Goal: Task Accomplishment & Management: Manage account settings

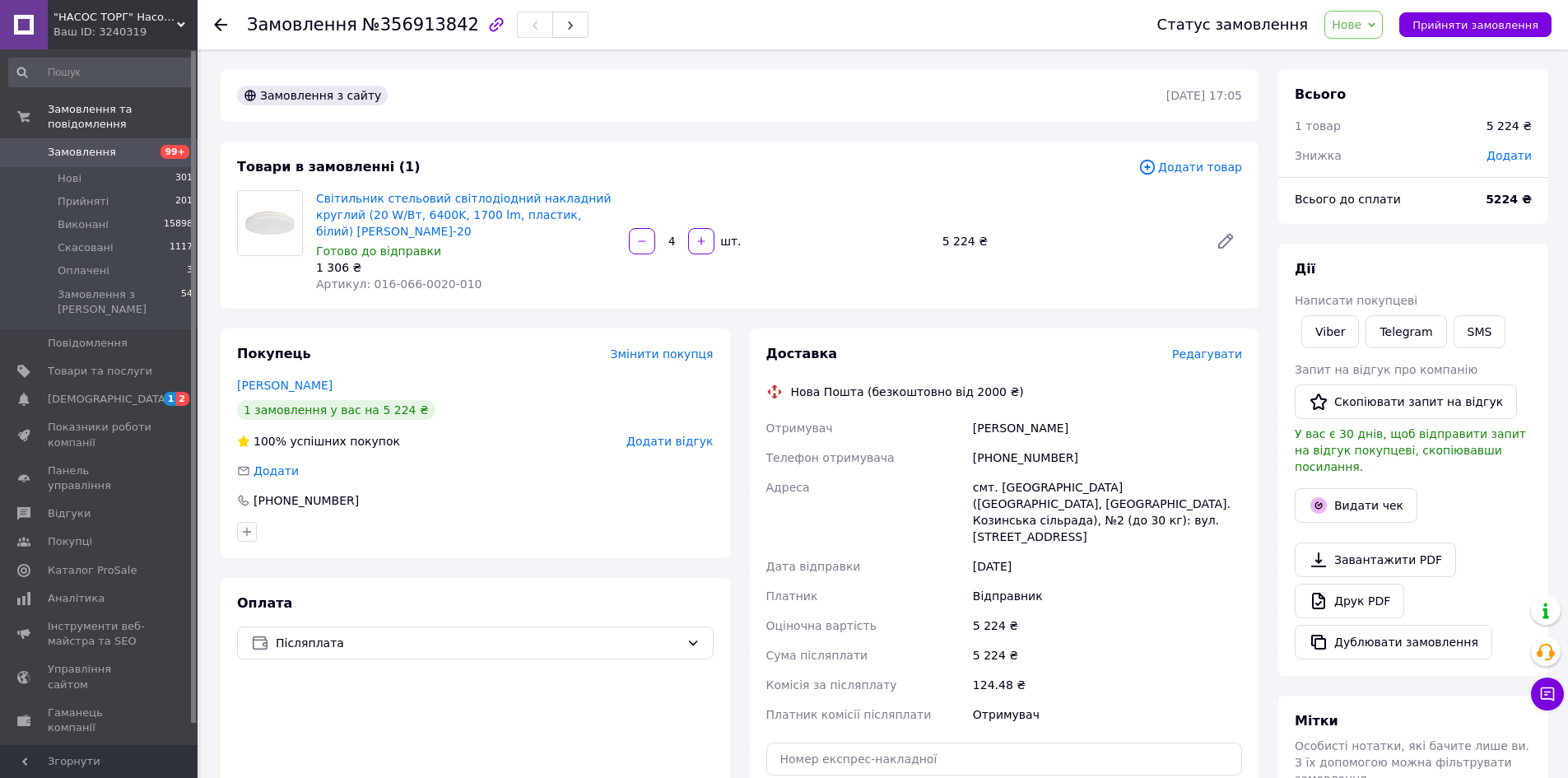
click at [483, 187] on div "Світильник стельовий світлодіодний накладний круглий (20 W/Вт, 6400K, 1700 lm, …" at bounding box center [466, 241] width 313 height 109
click at [486, 189] on div "Світильник стельовий світлодіодний накладний круглий (20 W/Вт, 6400K, 1700 lm, …" at bounding box center [466, 241] width 313 height 109
click at [486, 204] on link "Світильник стельовий світлодіодний накладний круглий (20 W/Вт, 6400K, 1700 lm, …" at bounding box center [463, 214] width 295 height 46
click at [545, 349] on div "Покупець Змінити покупця Тодуров Іван 1 замовлення у вас на 5 224 ₴ 100% успішн…" at bounding box center [475, 443] width 510 height 229
click at [1452, 29] on span "Прийняти замовлення" at bounding box center [1475, 25] width 126 height 12
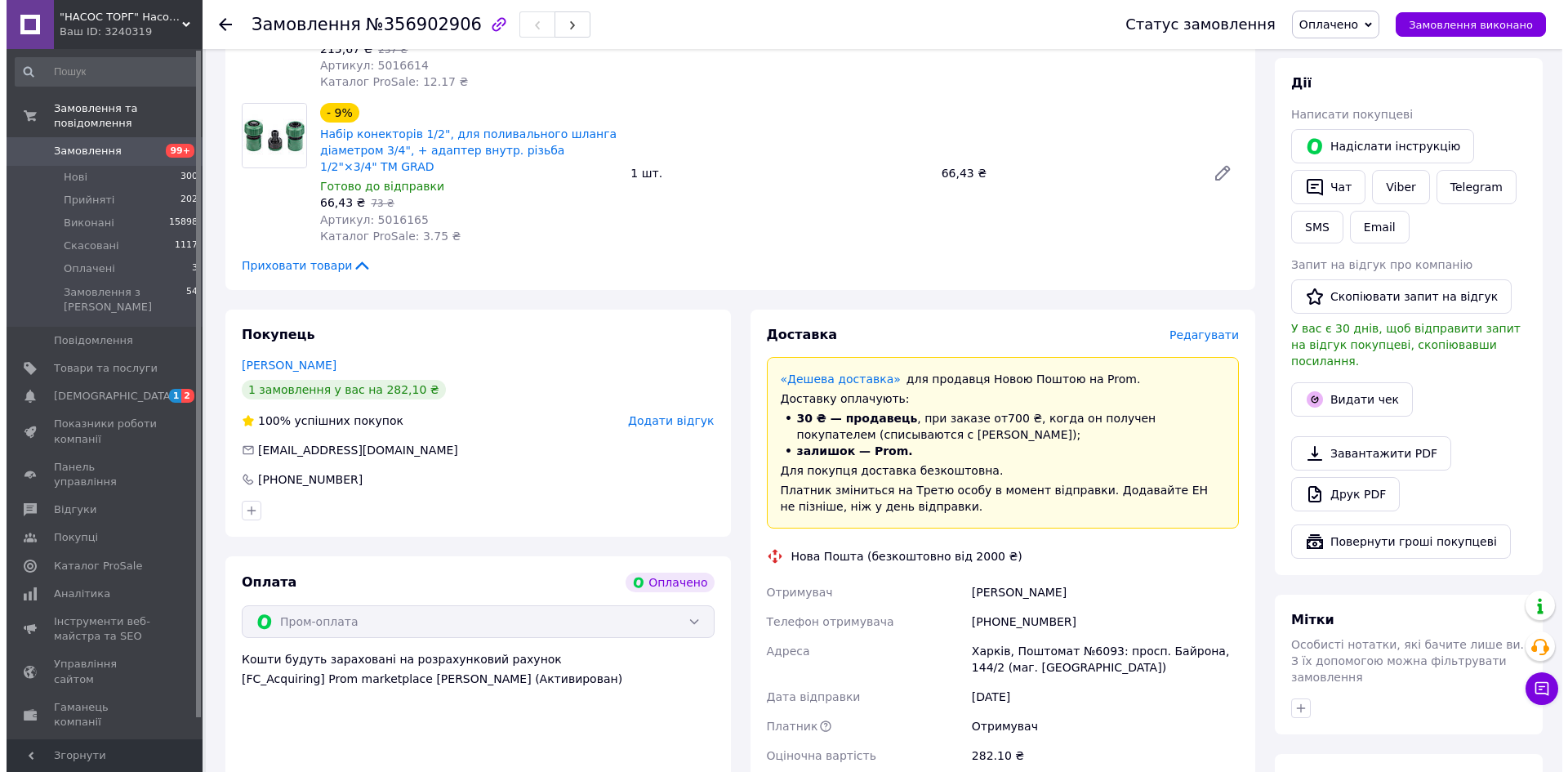
scroll to position [490, 0]
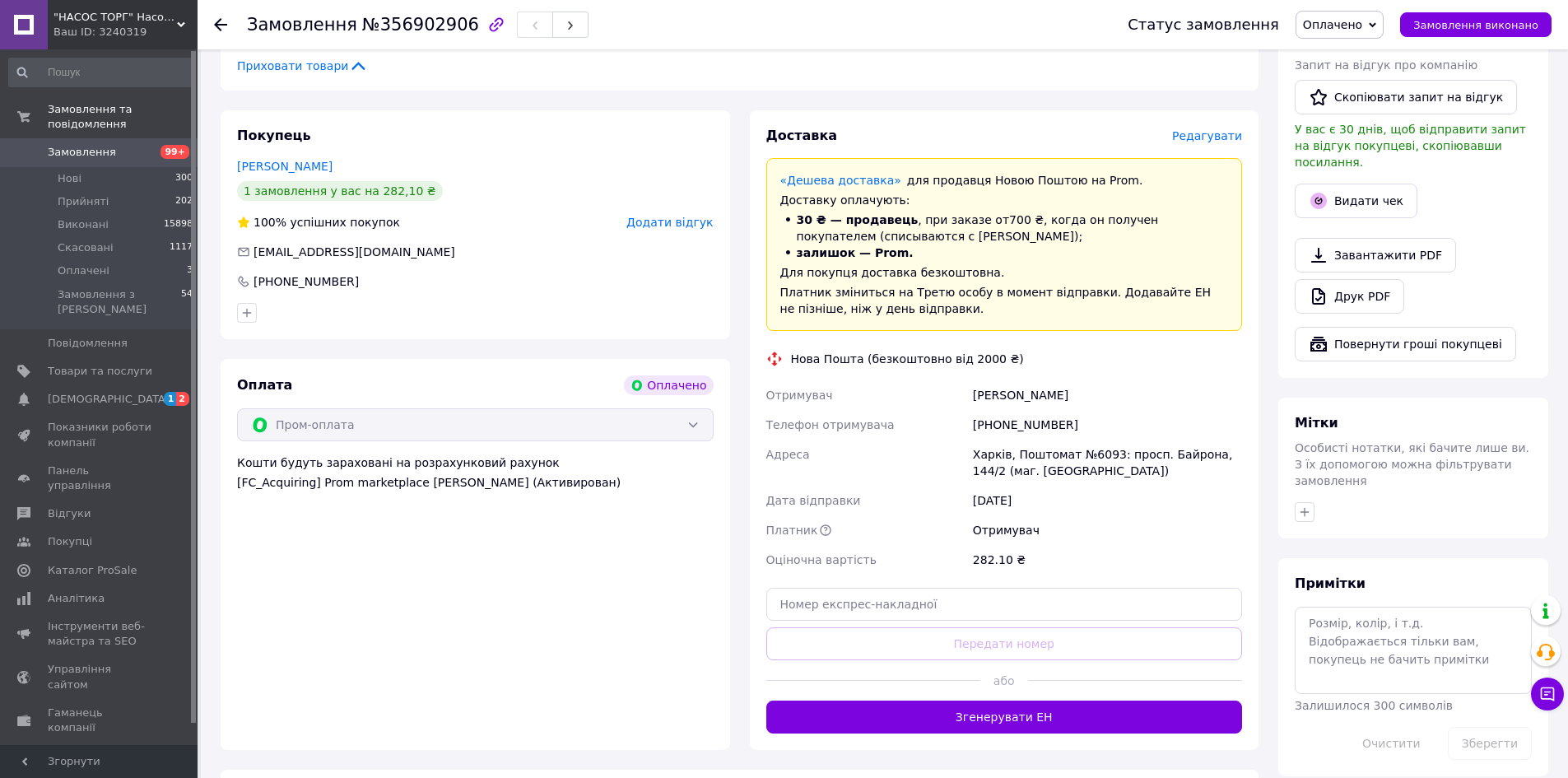
click at [1222, 129] on span "Редагувати" at bounding box center [1207, 135] width 70 height 13
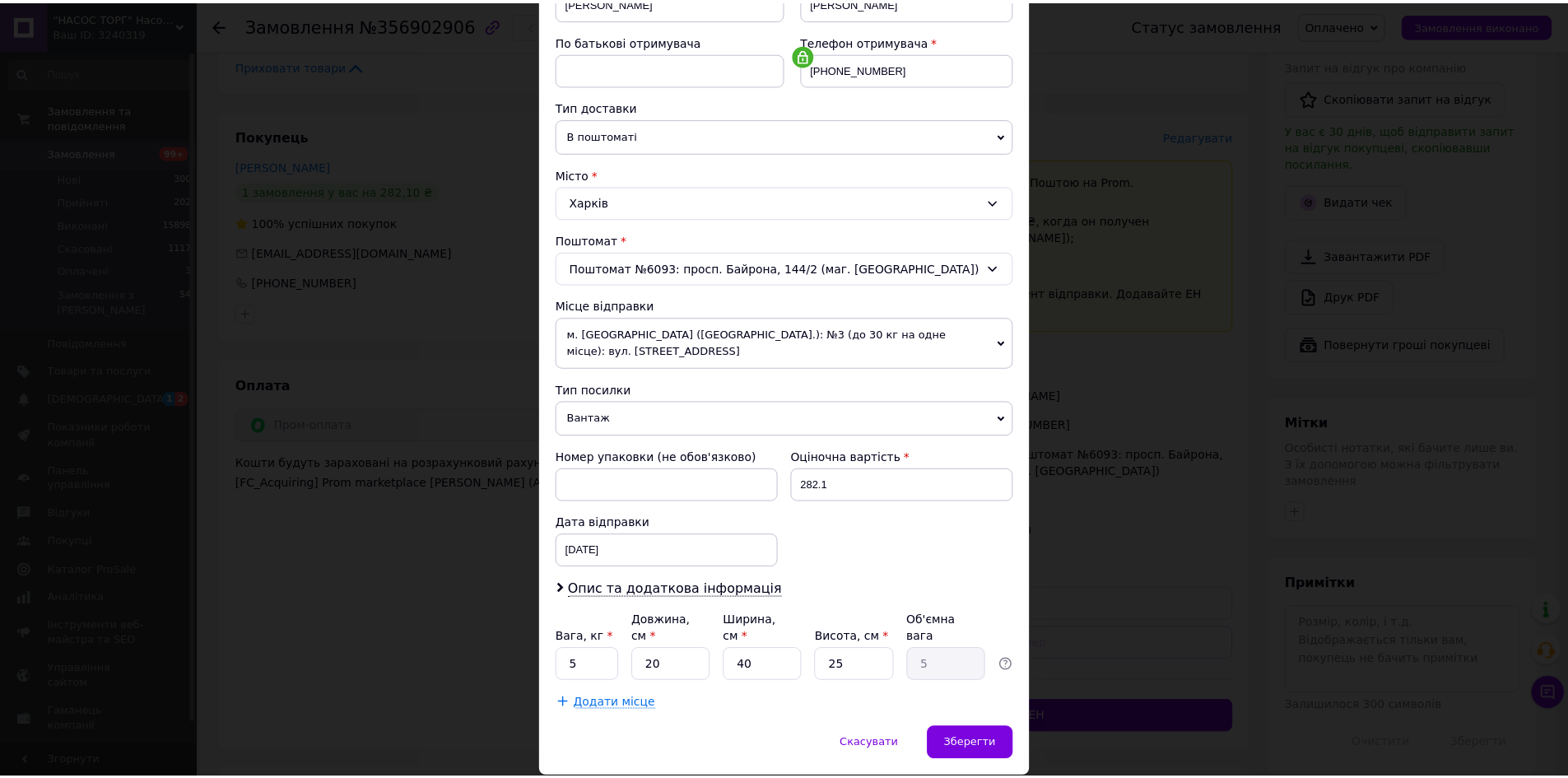
scroll to position [315, 0]
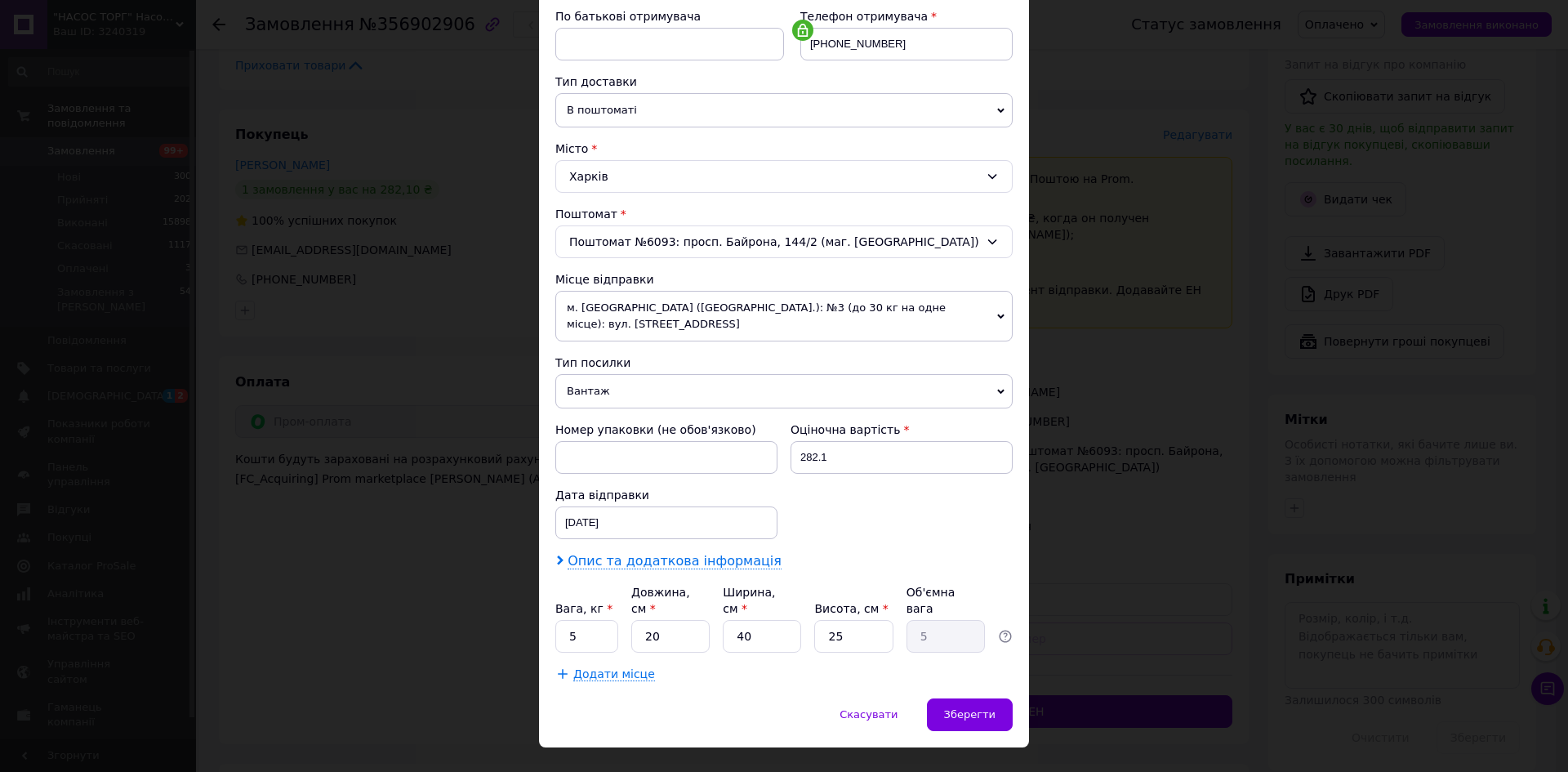
click at [648, 553] on span "Опис та додаткова інформація" at bounding box center [674, 561] width 214 height 16
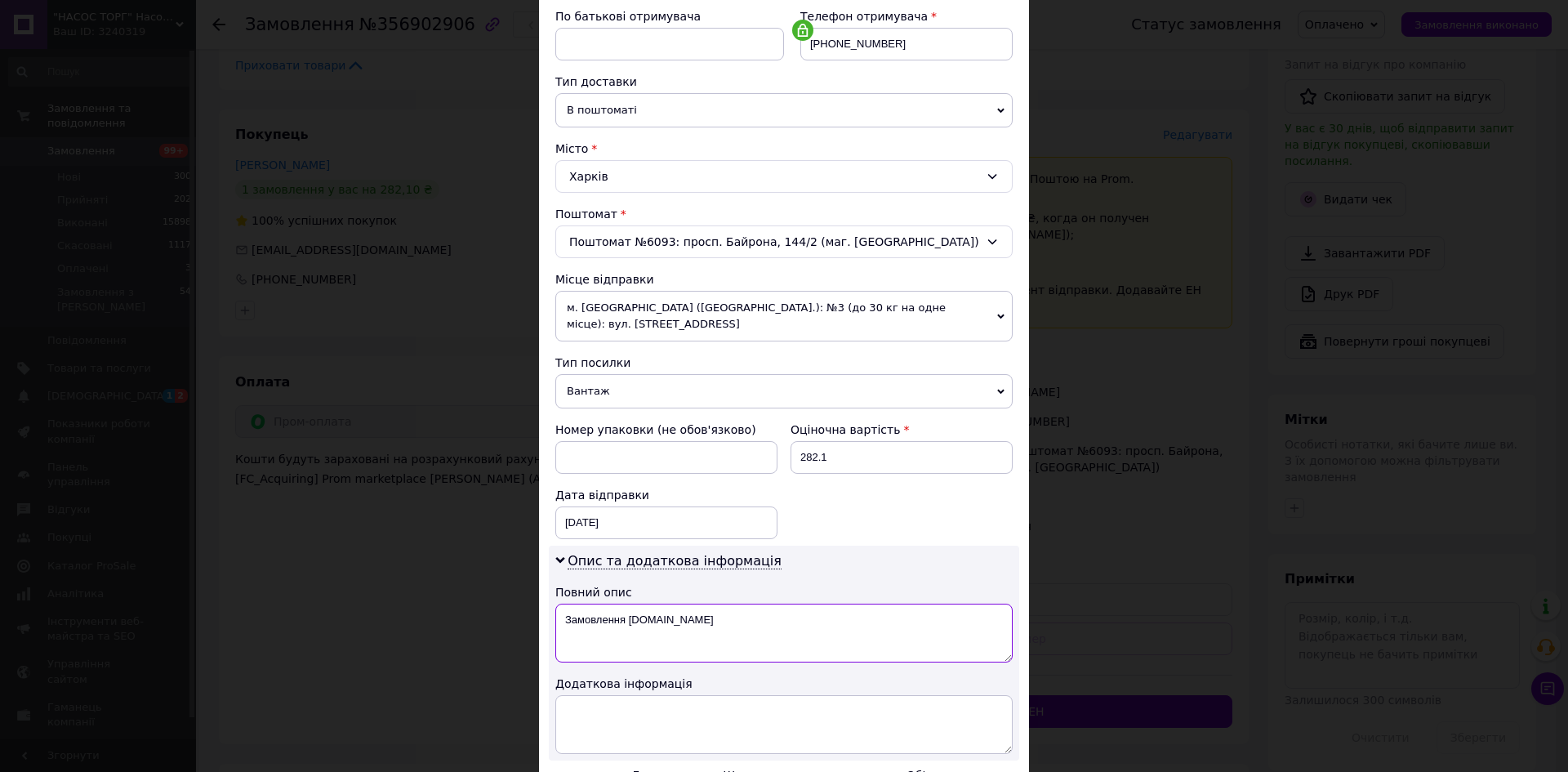
drag, startPoint x: 680, startPoint y: 612, endPoint x: 562, endPoint y: 598, distance: 118.8
click at [562, 604] on textarea "Замовлення [DOMAIN_NAME]" at bounding box center [784, 633] width 457 height 59
type textarea "для поливу"
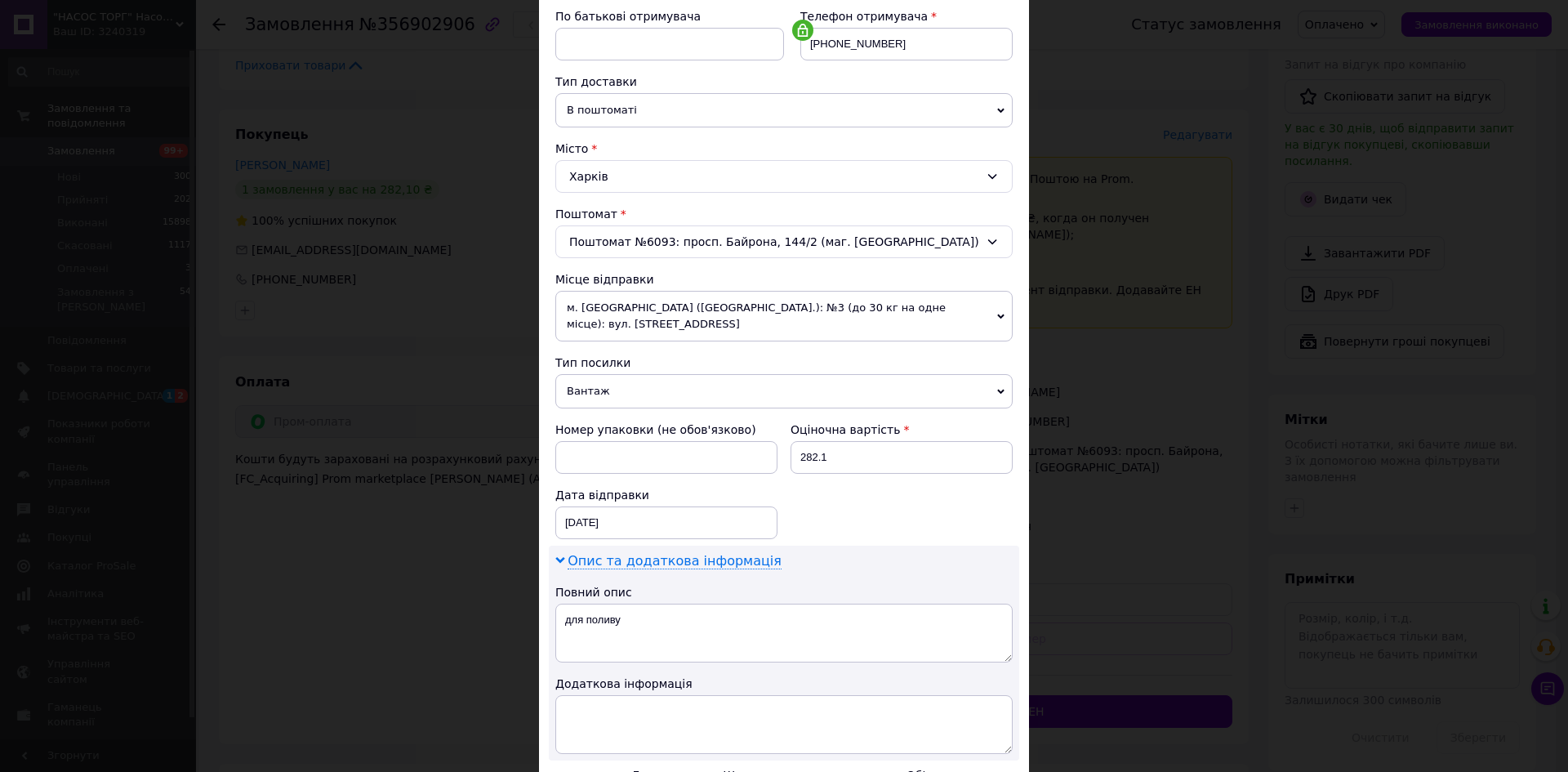
click at [633, 553] on span "Опис та додаткова інформація" at bounding box center [674, 561] width 214 height 16
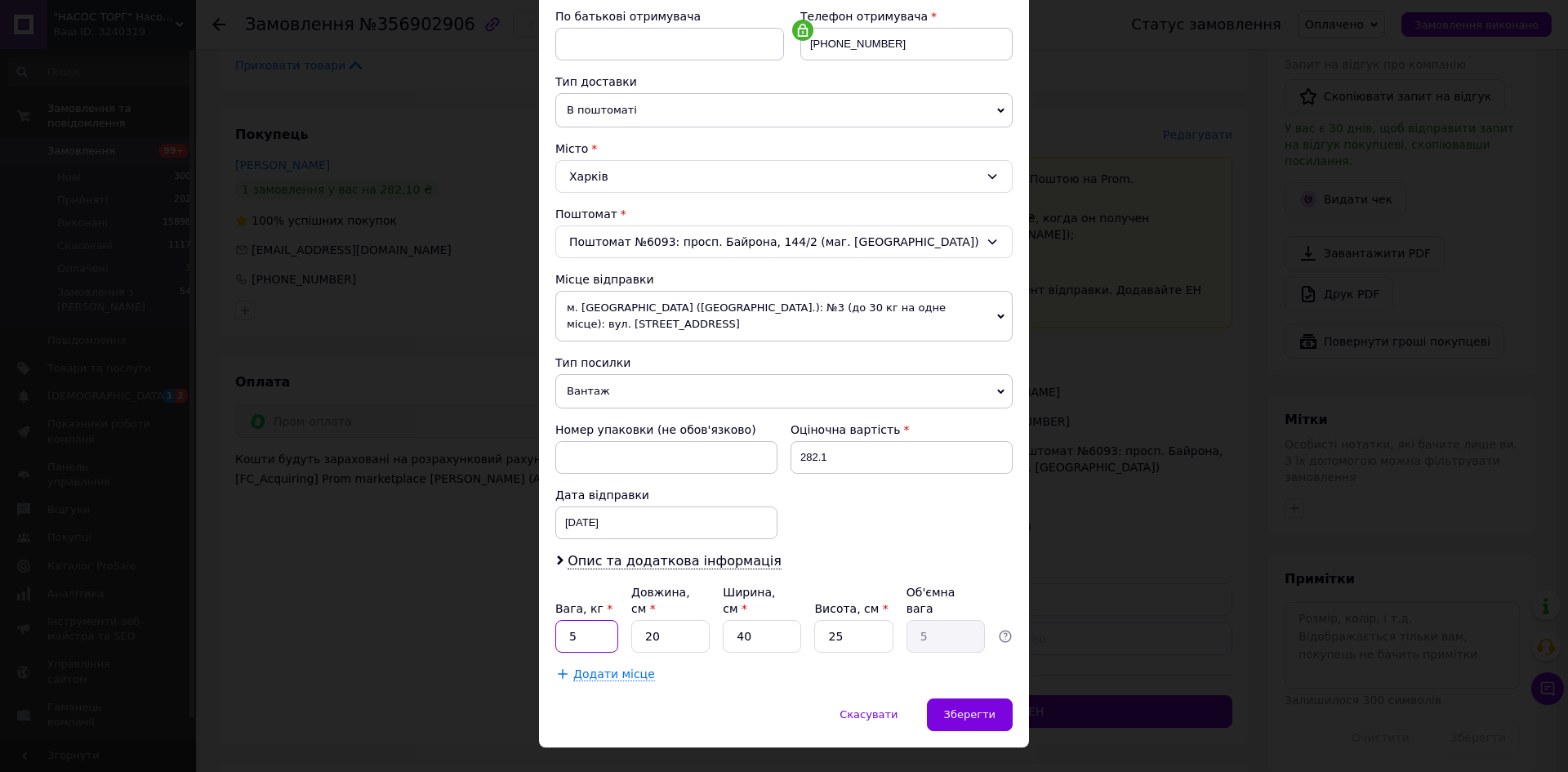
click at [569, 619] on input "5" at bounding box center [586, 636] width 63 height 33
drag, startPoint x: 584, startPoint y: 603, endPoint x: 561, endPoint y: 603, distance: 23.0
click at [562, 619] on input "2" at bounding box center [586, 636] width 63 height 33
type input "10"
drag, startPoint x: 679, startPoint y: 602, endPoint x: 641, endPoint y: 602, distance: 38.0
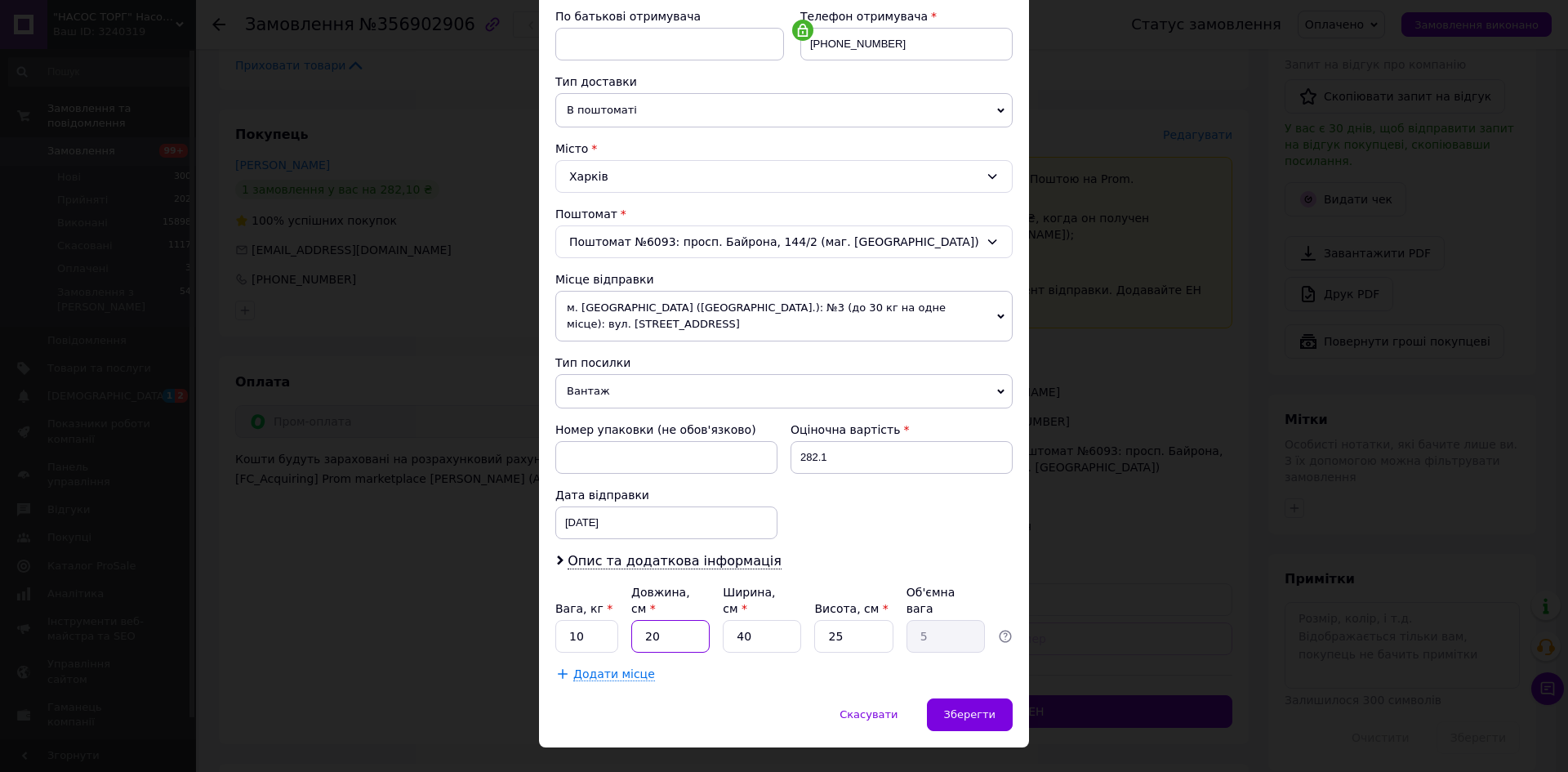
click at [641, 619] on input "20" at bounding box center [670, 636] width 78 height 33
type input "3"
type input "0.75"
type input "33"
type input "8.25"
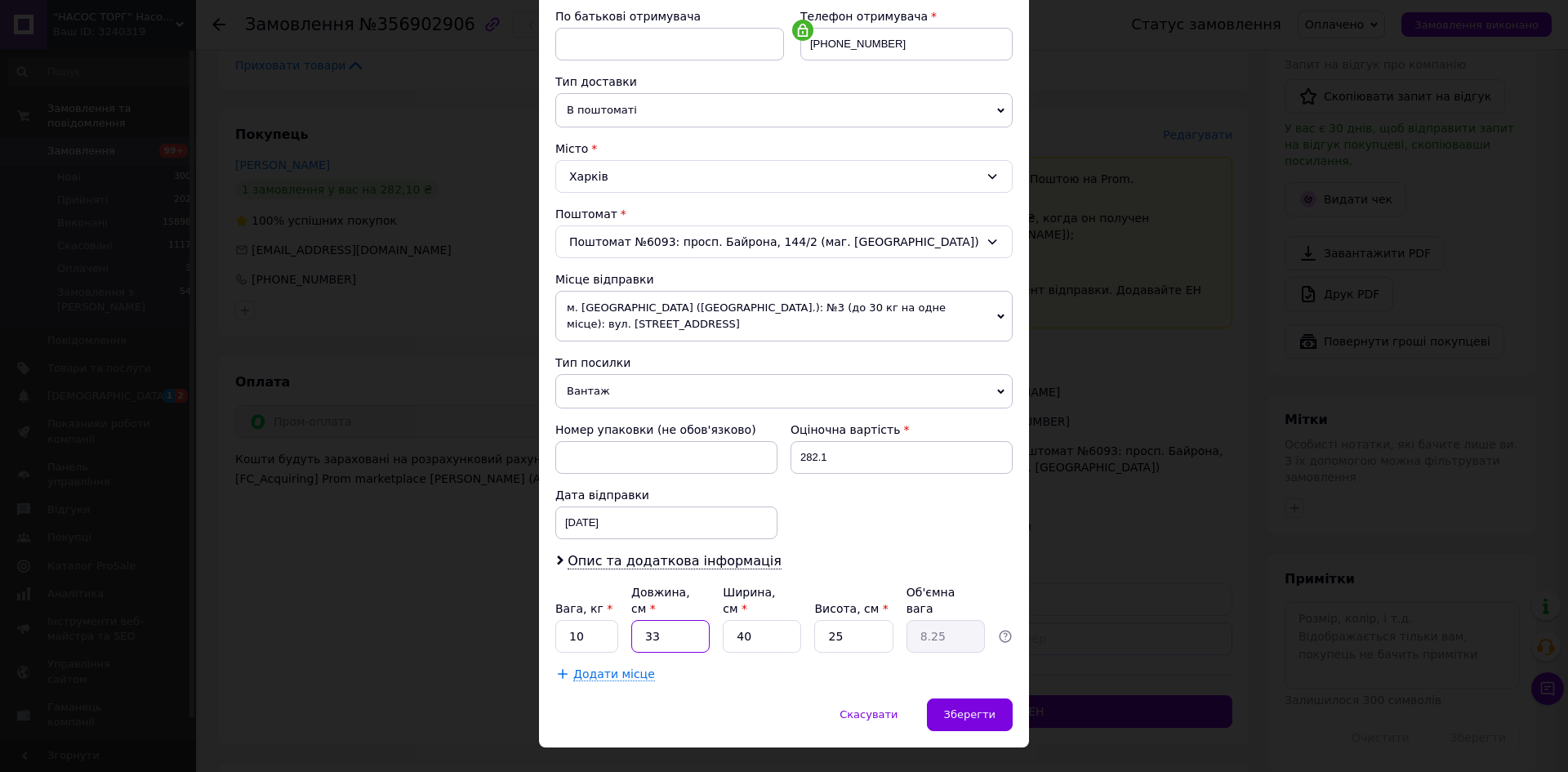
type input "33"
drag, startPoint x: 756, startPoint y: 604, endPoint x: 719, endPoint y: 604, distance: 37.0
click at [719, 604] on div "Вага, кг * 10 Довжина, см * 33 Ширина, см * 40 Висота, см * 25 Об'ємна вага 8.25" at bounding box center [784, 618] width 457 height 68
type input "3"
type input "0.62"
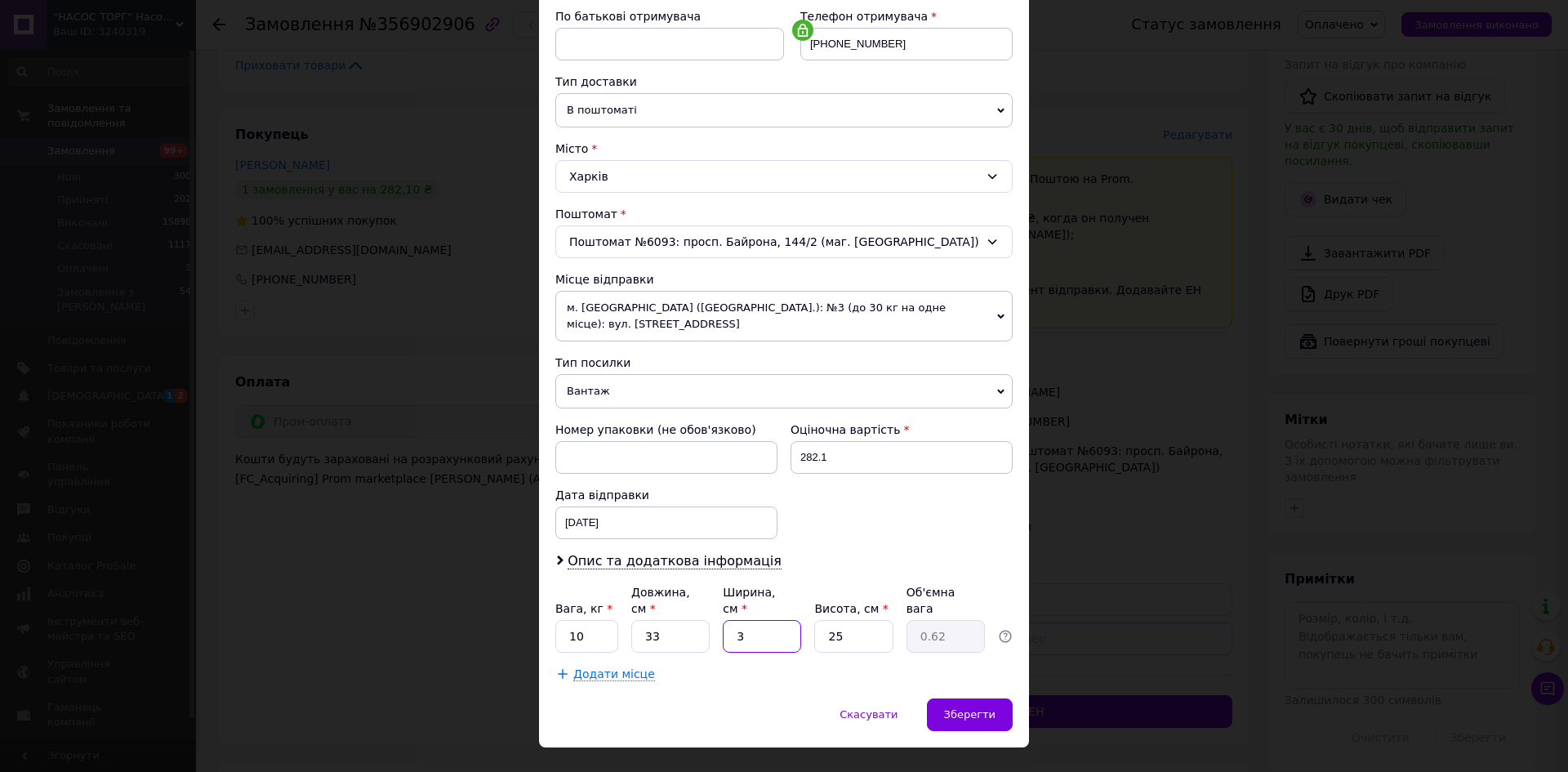
type input "33"
type input "6.81"
type input "33"
click at [841, 619] on input "25" at bounding box center [853, 636] width 78 height 33
type input "2"
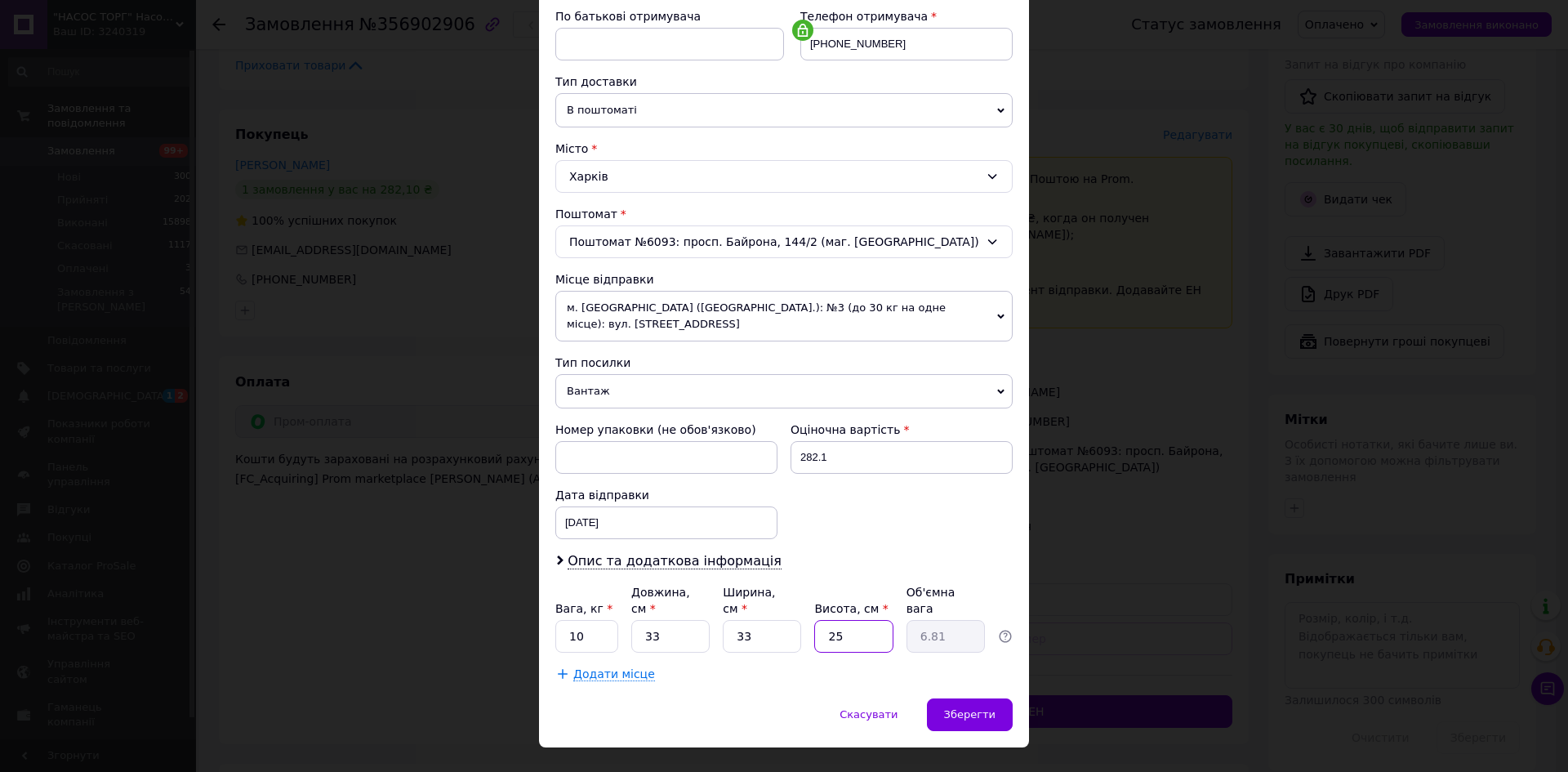
type input "0.54"
type input "3"
type input "0.82"
type input "30"
type input "8.17"
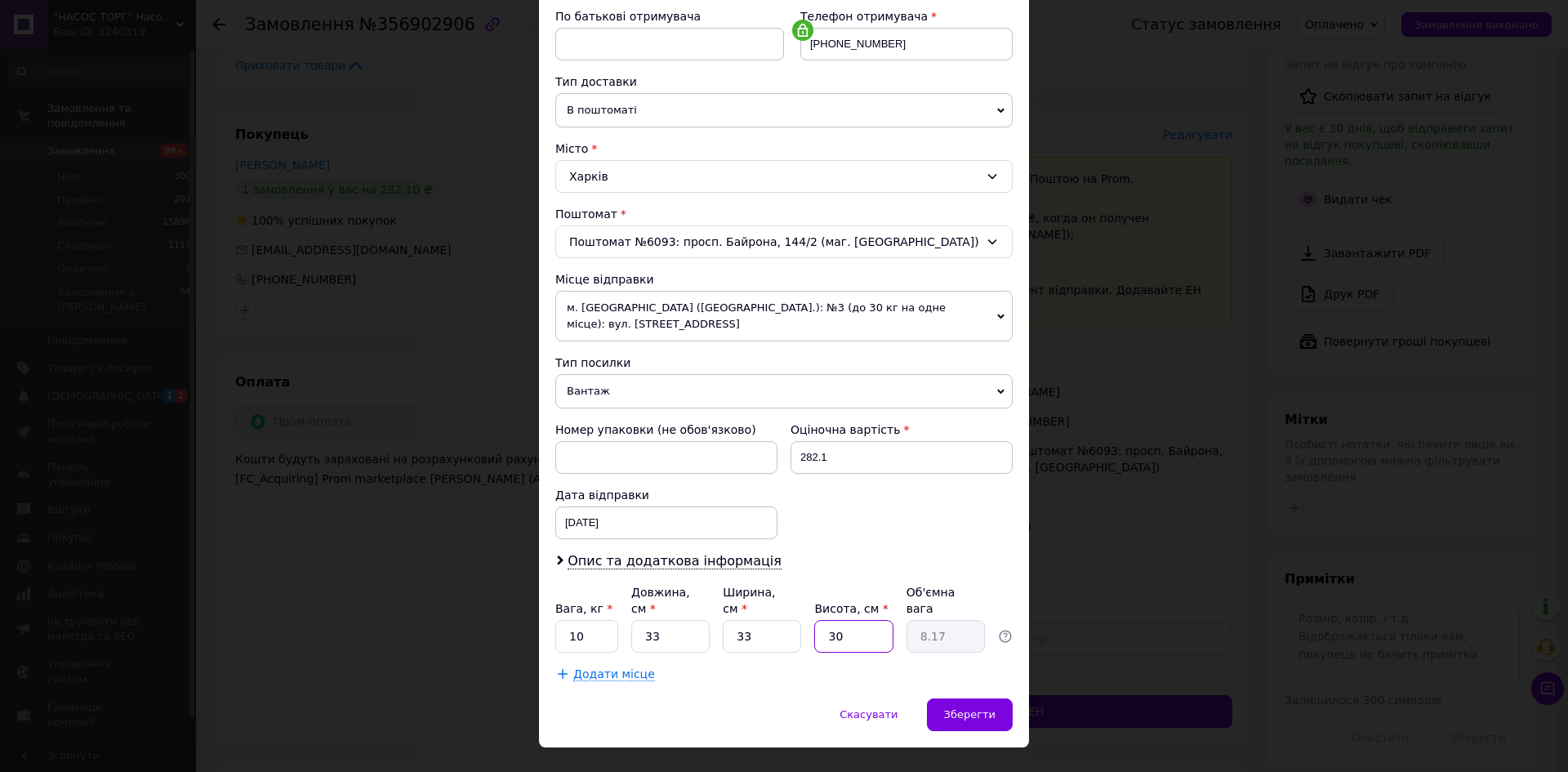
type input "3"
type input "0.82"
type input "4"
type input "1.09"
type input "40"
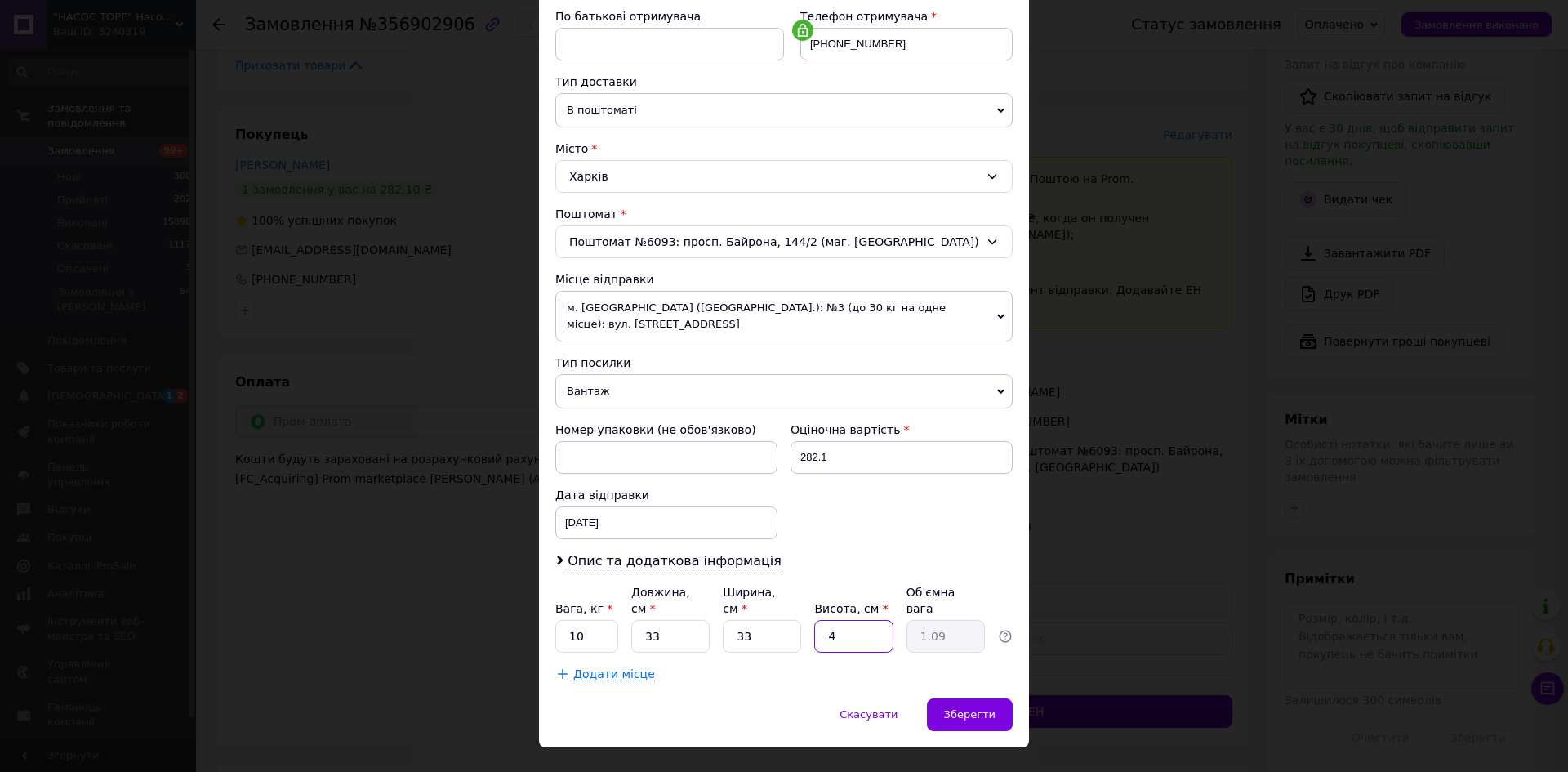
type input "10.89"
type input "4"
type input "1.09"
type input "3"
type input "0.82"
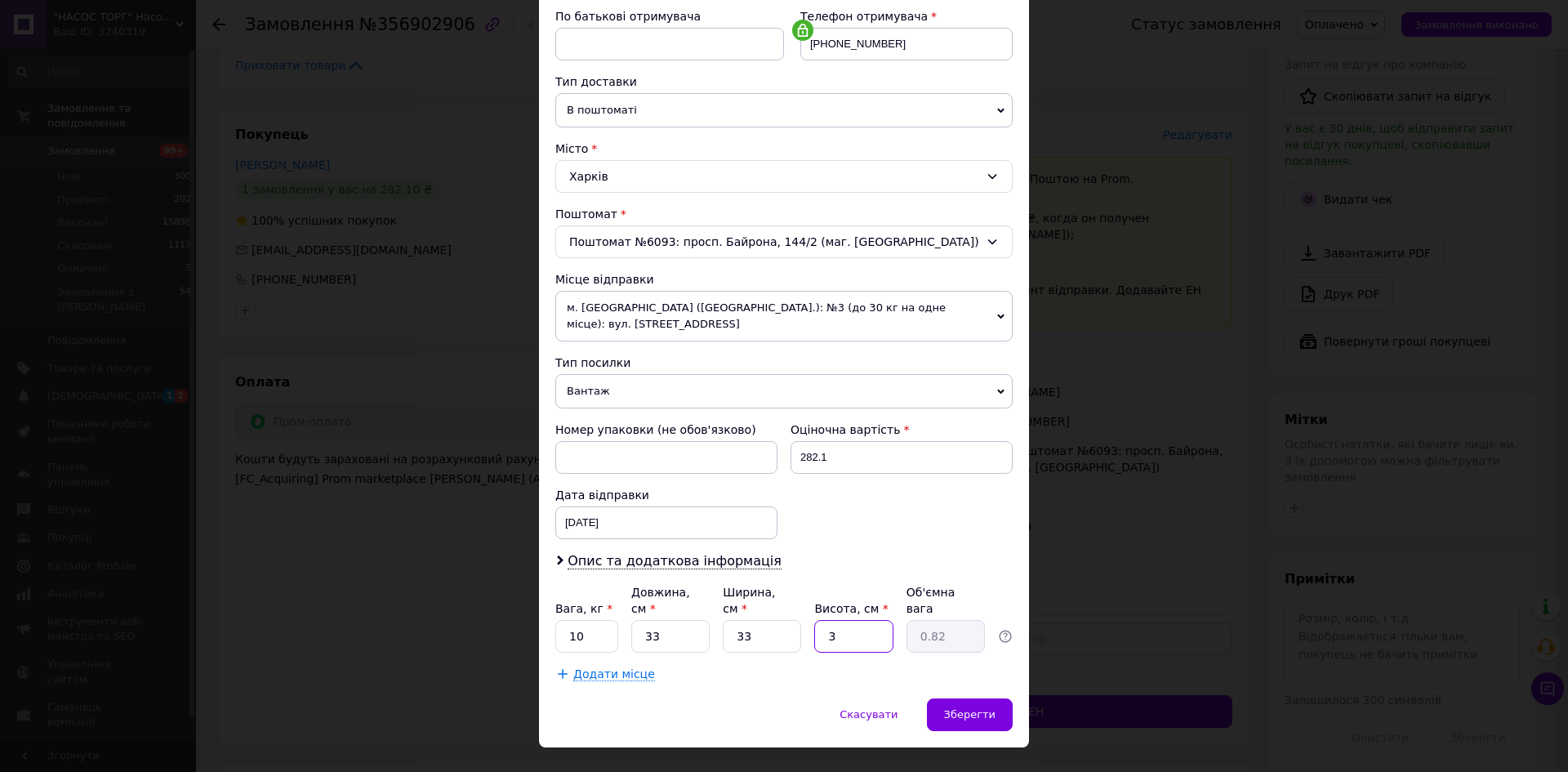
type input "38"
type input "10.35"
type input "3"
type input "0.82"
type input "37"
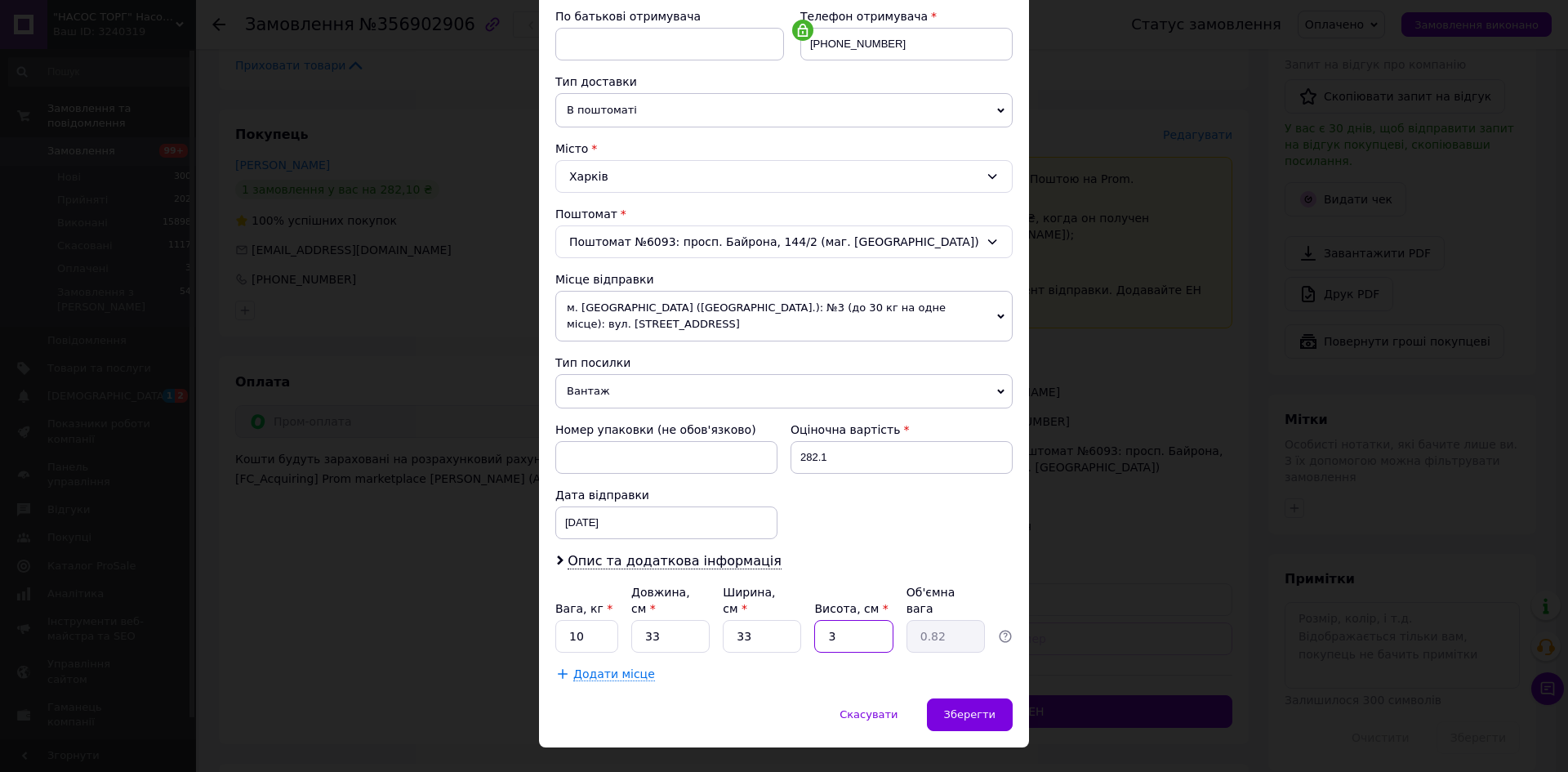
type input "10.07"
type input "3"
type input "0.82"
type input "36"
type input "9.8"
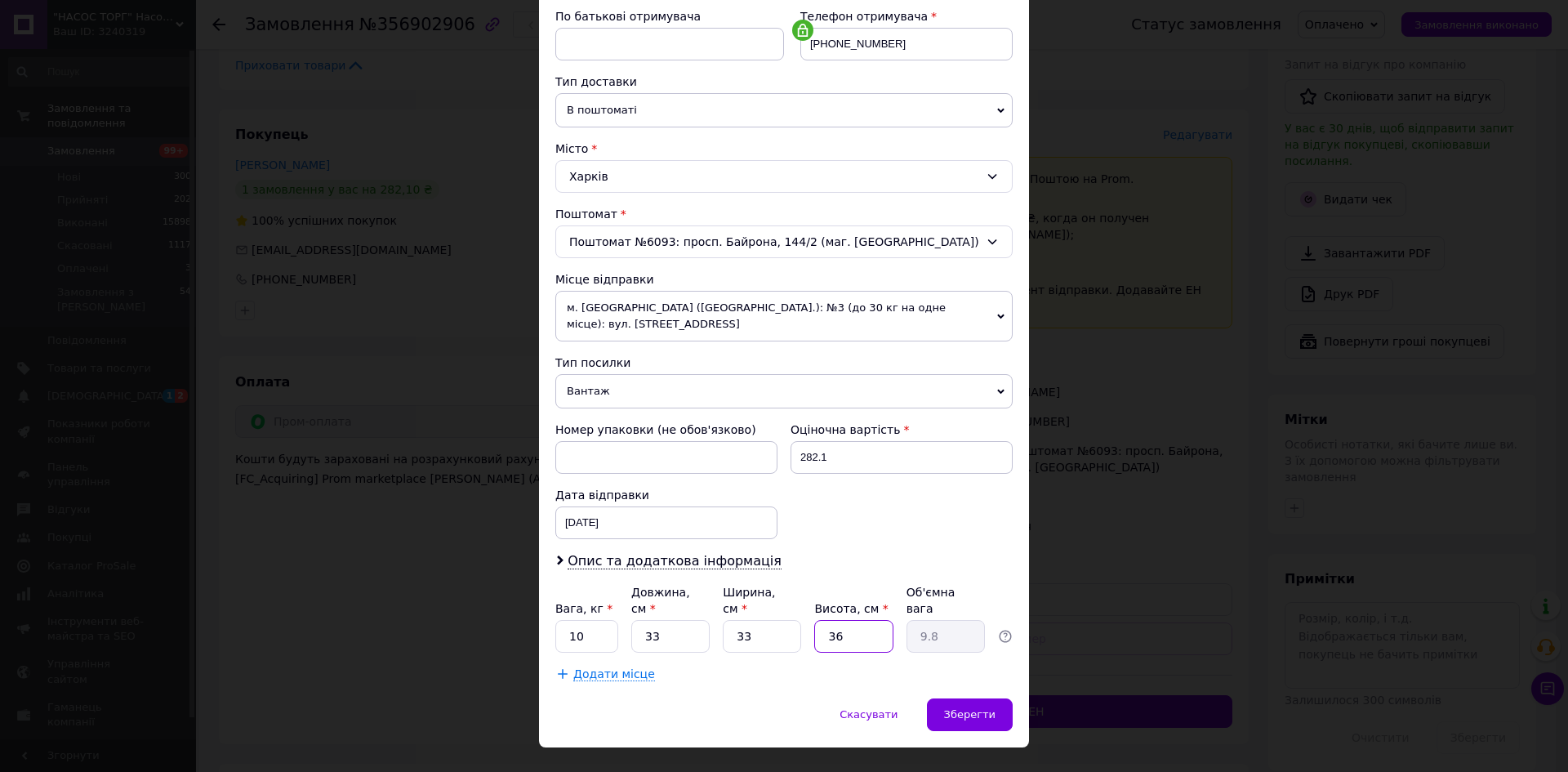
type input "36"
click at [675, 619] on input "33" at bounding box center [670, 636] width 78 height 33
type input "3"
type input "0.89"
type input "34"
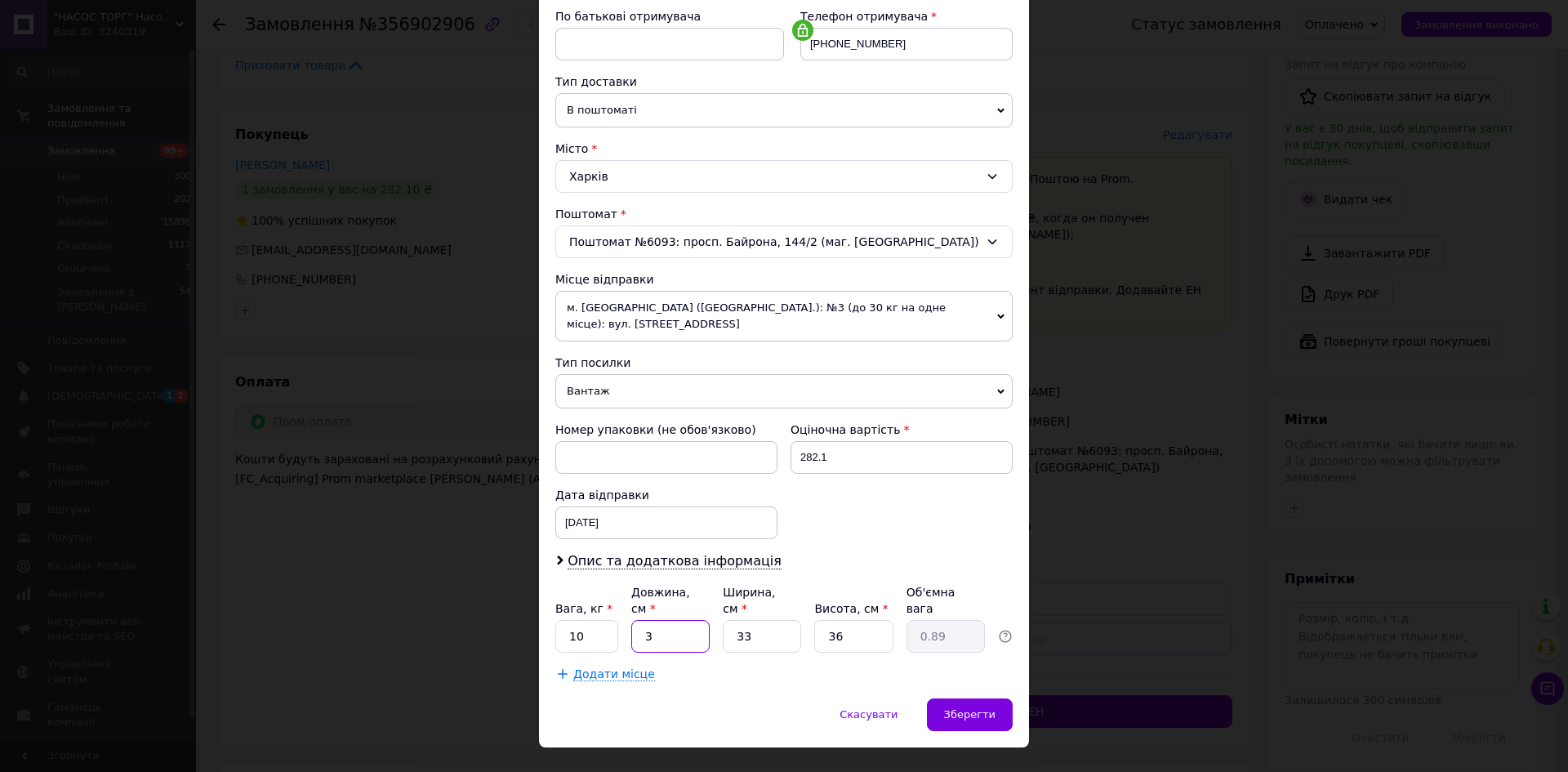
type input "10.1"
type input "3"
type input "0.89"
type input "33"
type input "9.8"
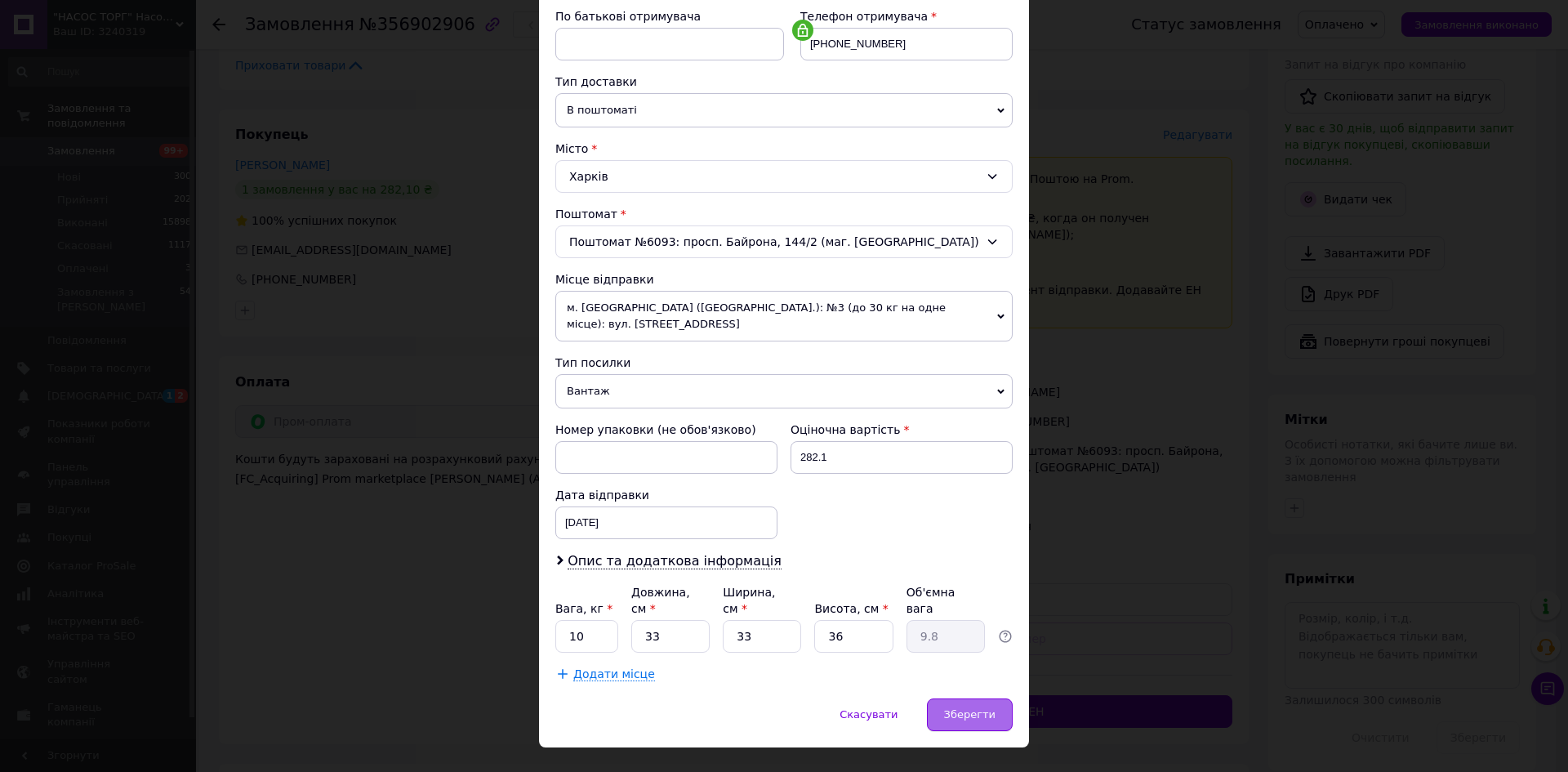
click at [964, 708] on span "Зберегти" at bounding box center [970, 713] width 51 height 12
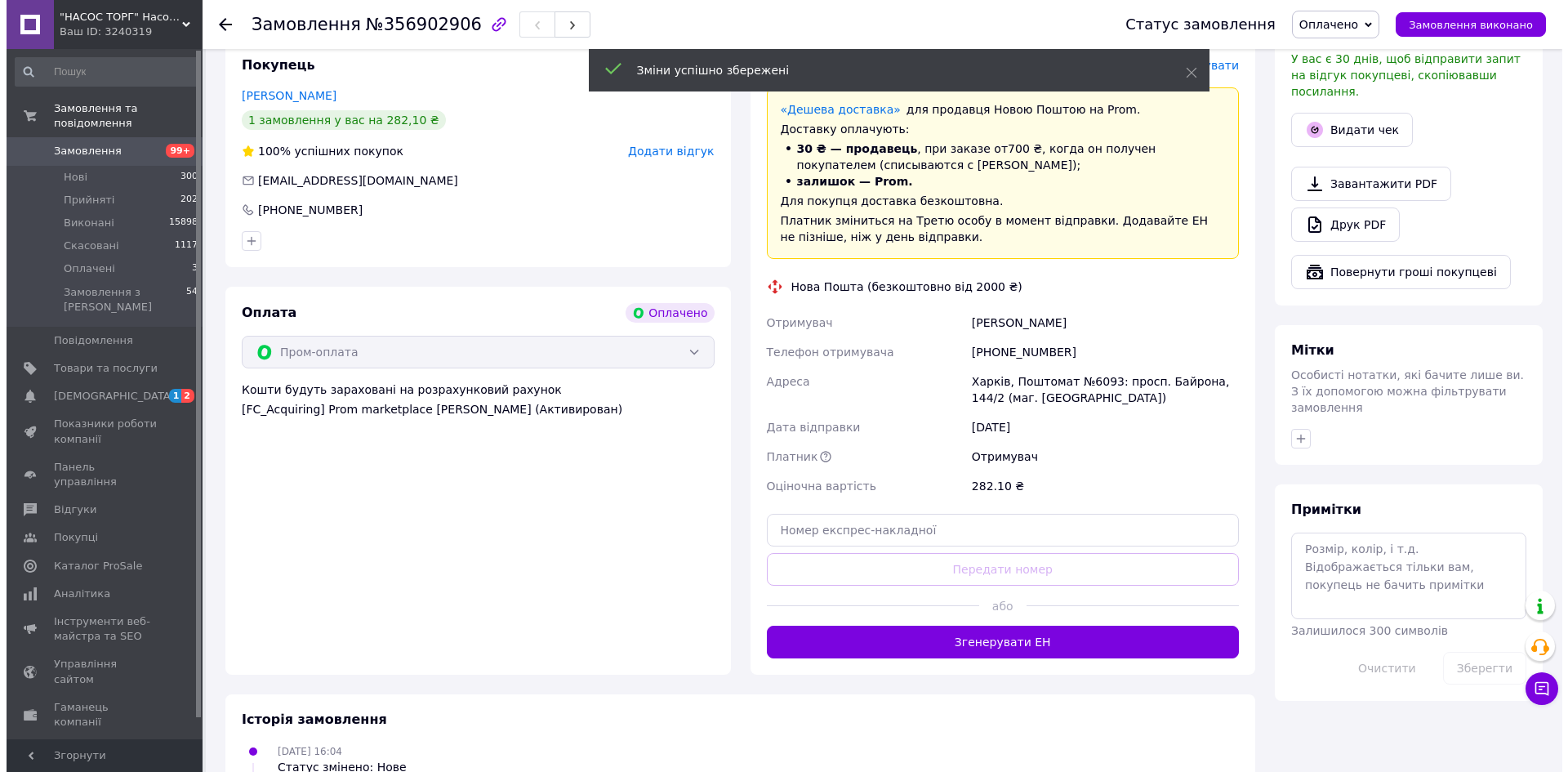
scroll to position [490, 0]
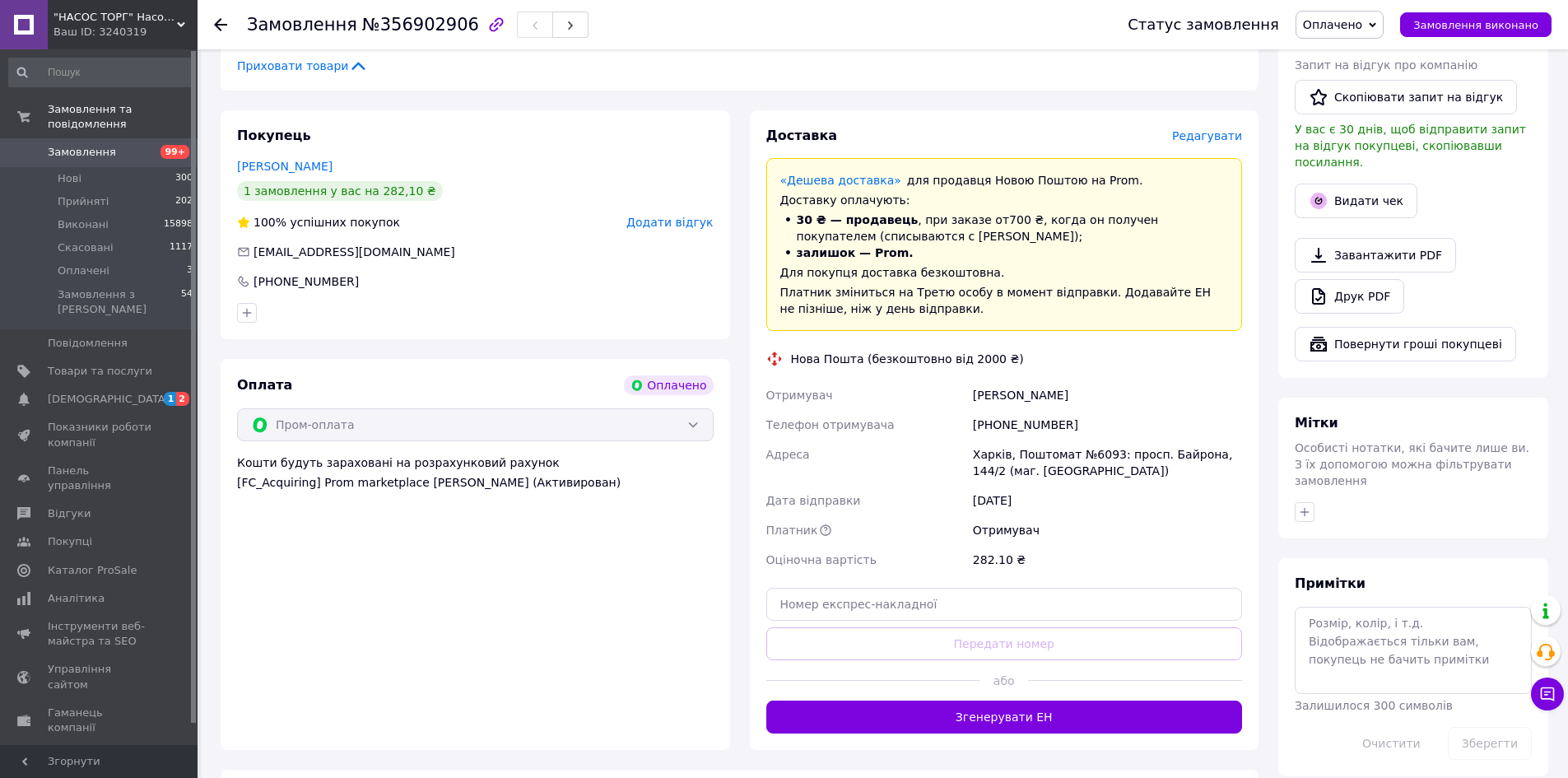
click at [1209, 129] on span "Редагувати" at bounding box center [1207, 135] width 70 height 13
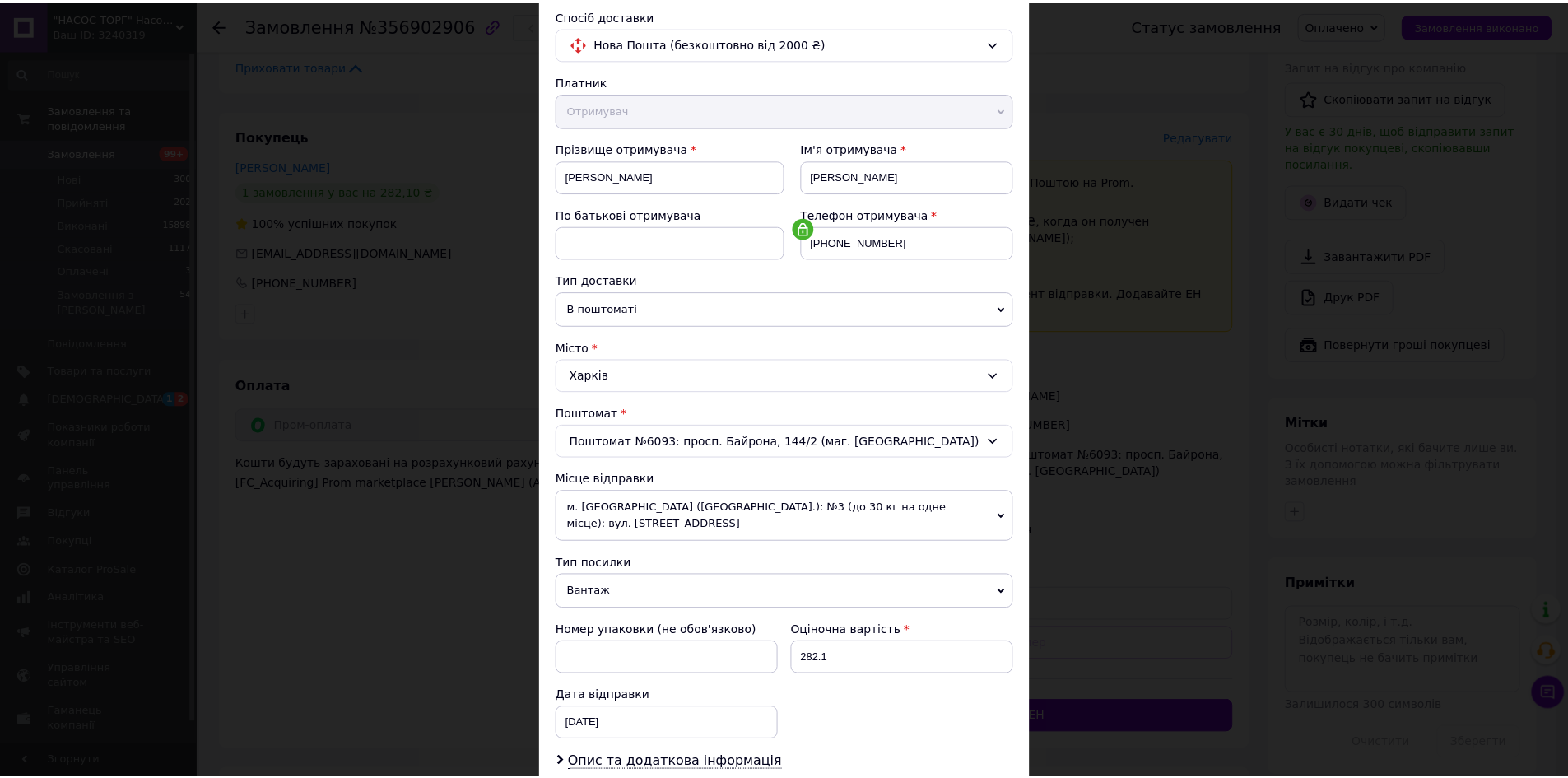
scroll to position [315, 0]
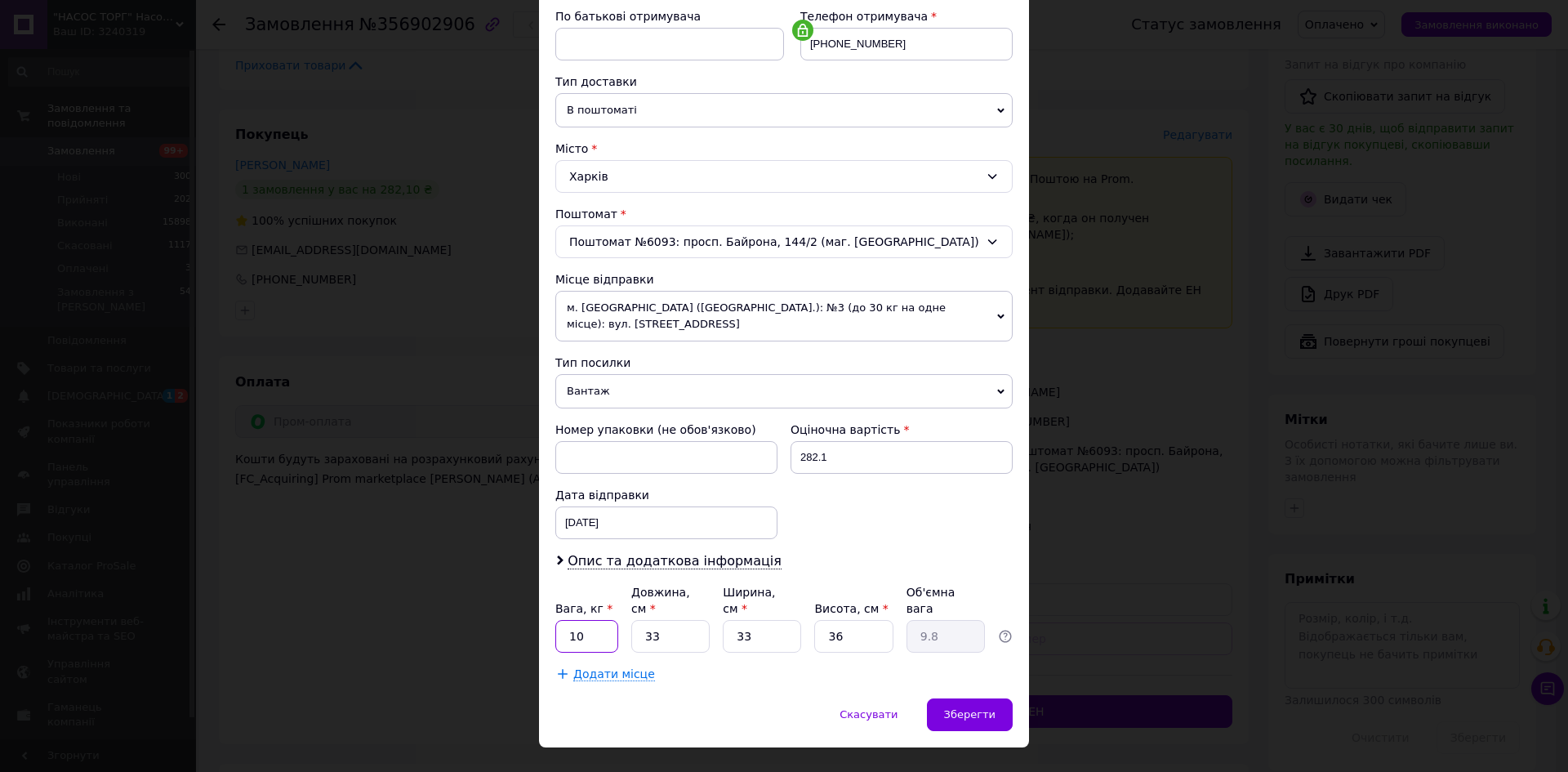
drag, startPoint x: 585, startPoint y: 593, endPoint x: 558, endPoint y: 595, distance: 27.1
click at [558, 619] on input "10" at bounding box center [586, 636] width 63 height 33
type input "2"
drag, startPoint x: 665, startPoint y: 605, endPoint x: 614, endPoint y: 604, distance: 51.0
click at [614, 604] on div "Вага, кг * 2 Довжина, см * 33 Ширина, см * 33 Висота, см * 36 Об'ємна вага 9.8" at bounding box center [784, 618] width 457 height 68
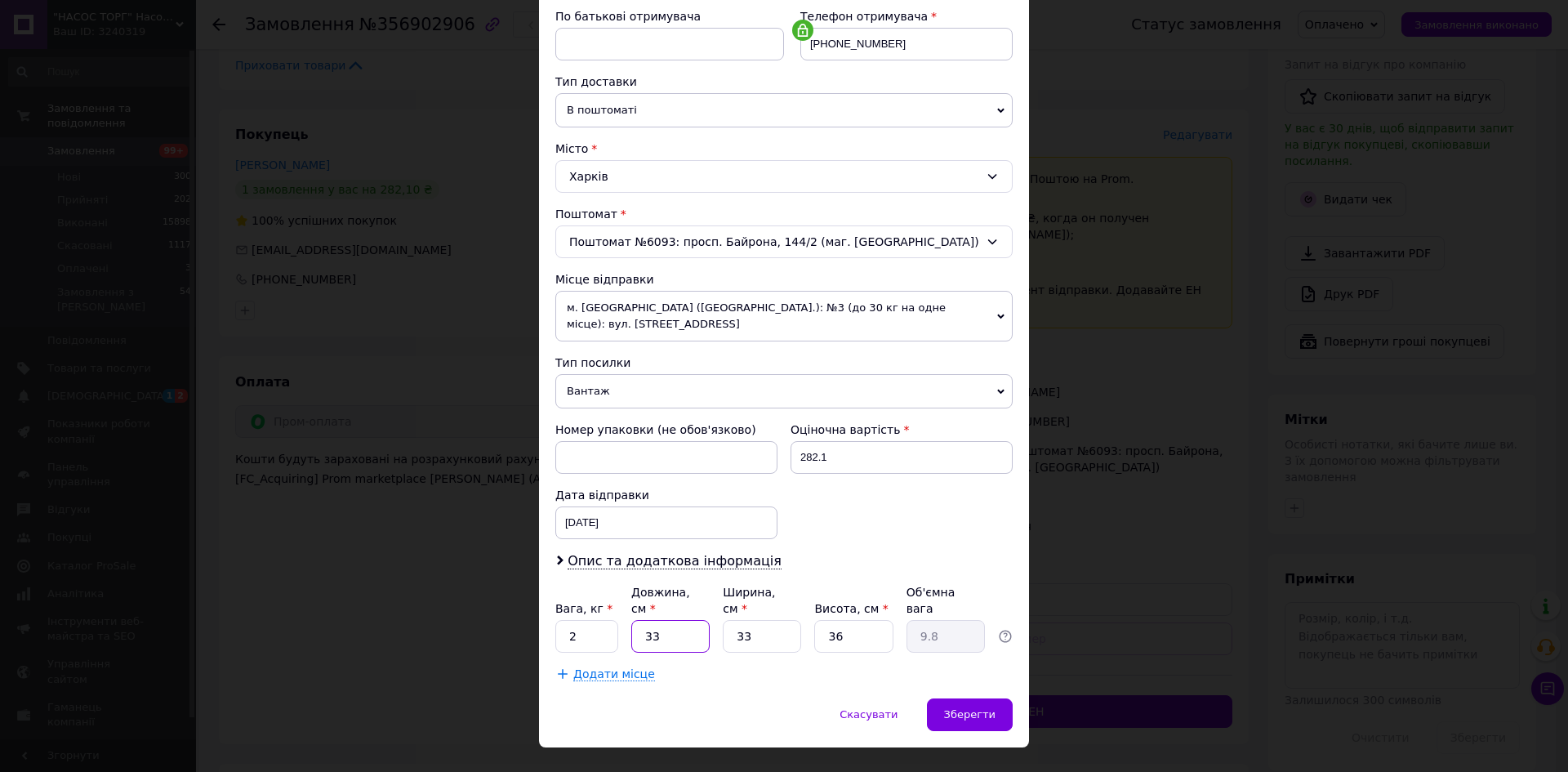
type input "2"
type input "0.59"
type input "20"
type input "5.94"
type input "20"
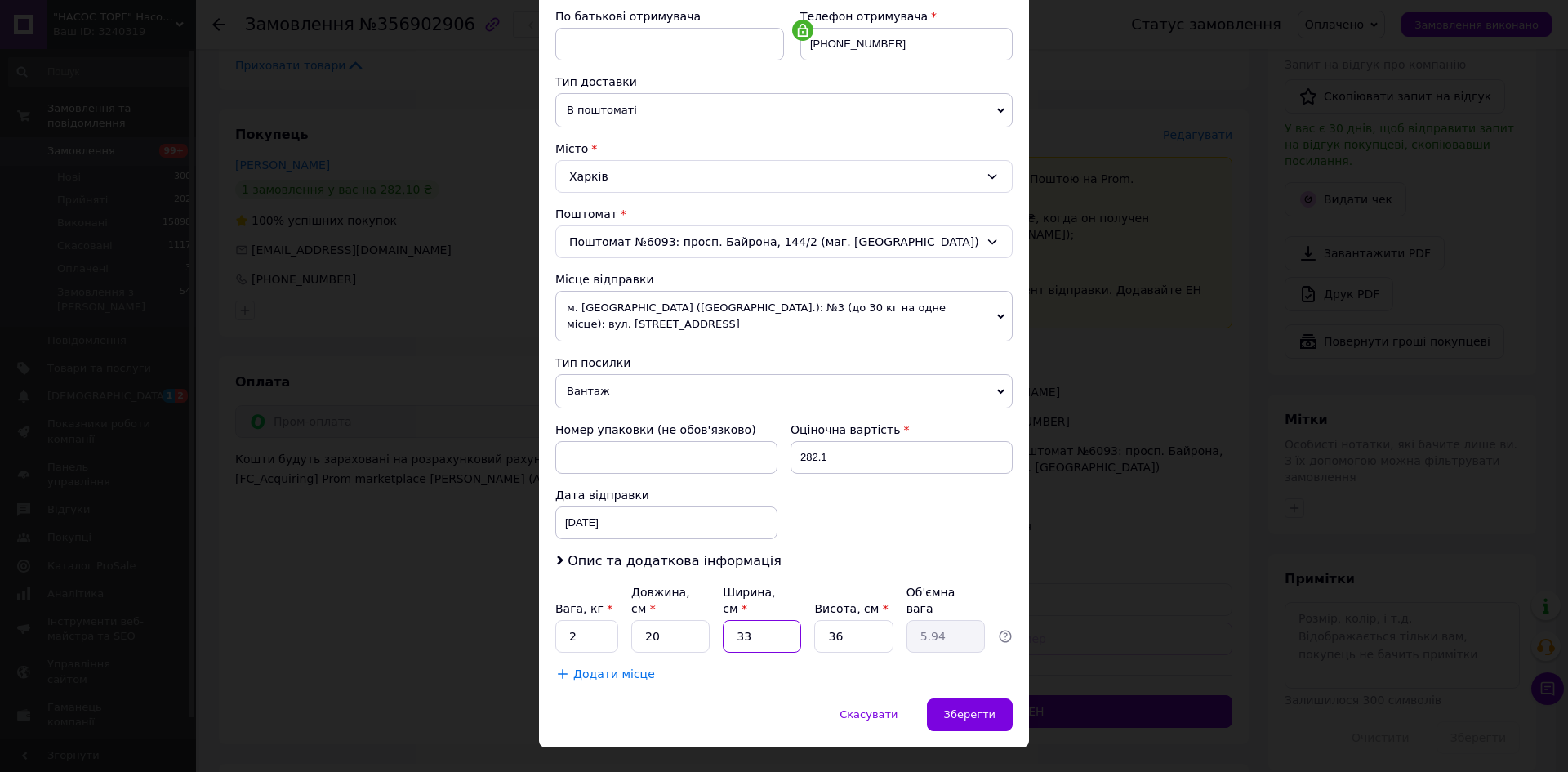
drag, startPoint x: 756, startPoint y: 605, endPoint x: 710, endPoint y: 603, distance: 46.0
click at [710, 603] on div "Вага, кг * 2 Довжина, см * 20 Ширина, см * 33 Висота, см * 36 Об'ємна вага 5.94" at bounding box center [784, 618] width 457 height 68
type input "2"
type input "0.36"
type input "20"
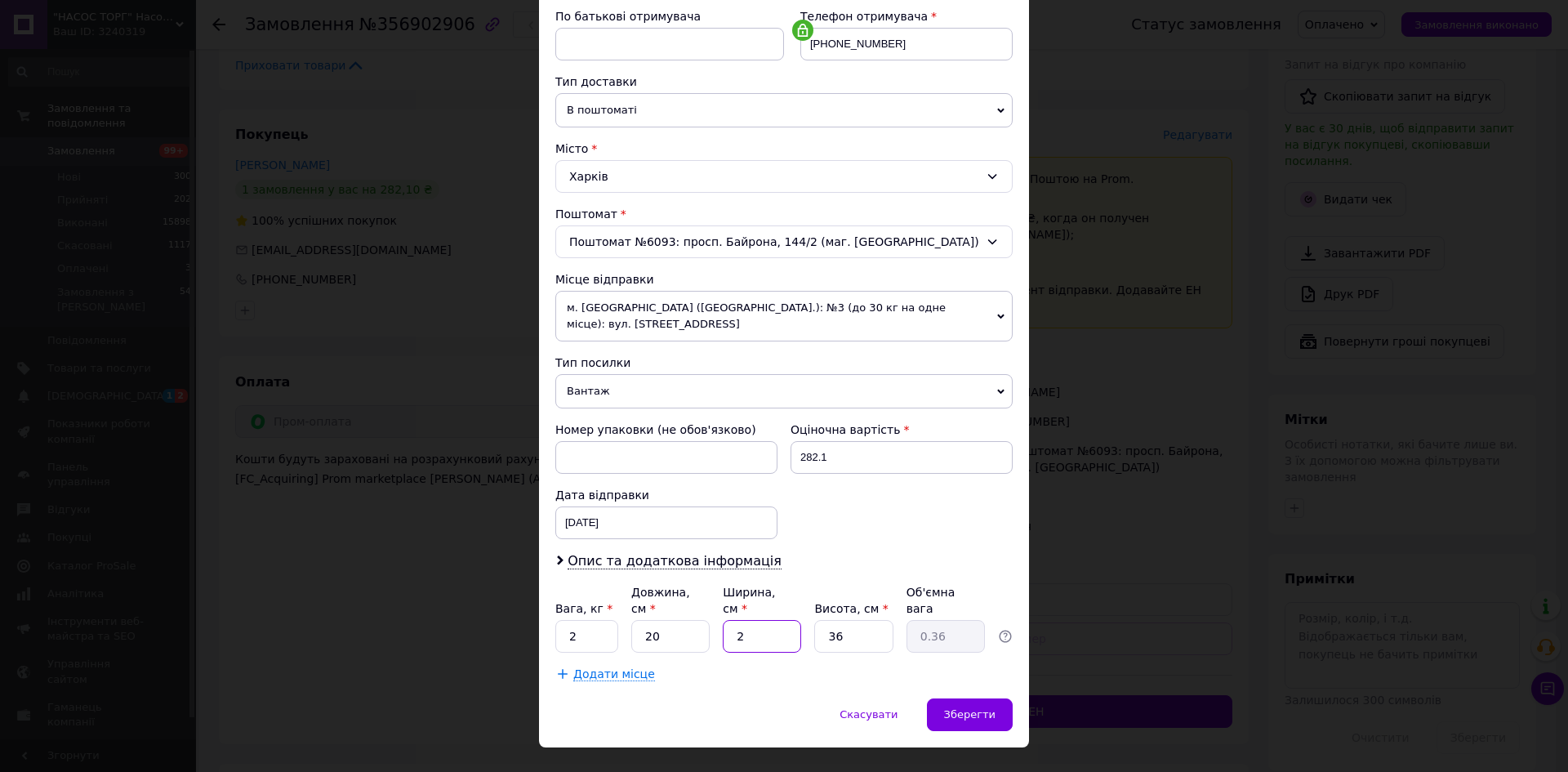
type input "3.6"
type input "20"
drag, startPoint x: 844, startPoint y: 604, endPoint x: 779, endPoint y: 604, distance: 65.0
click at [779, 604] on div "Вага, кг * 2 Довжина, см * 20 Ширина, см * 20 Висота, см * 36 Об'ємна вага 3.6" at bounding box center [784, 618] width 457 height 68
type input "2"
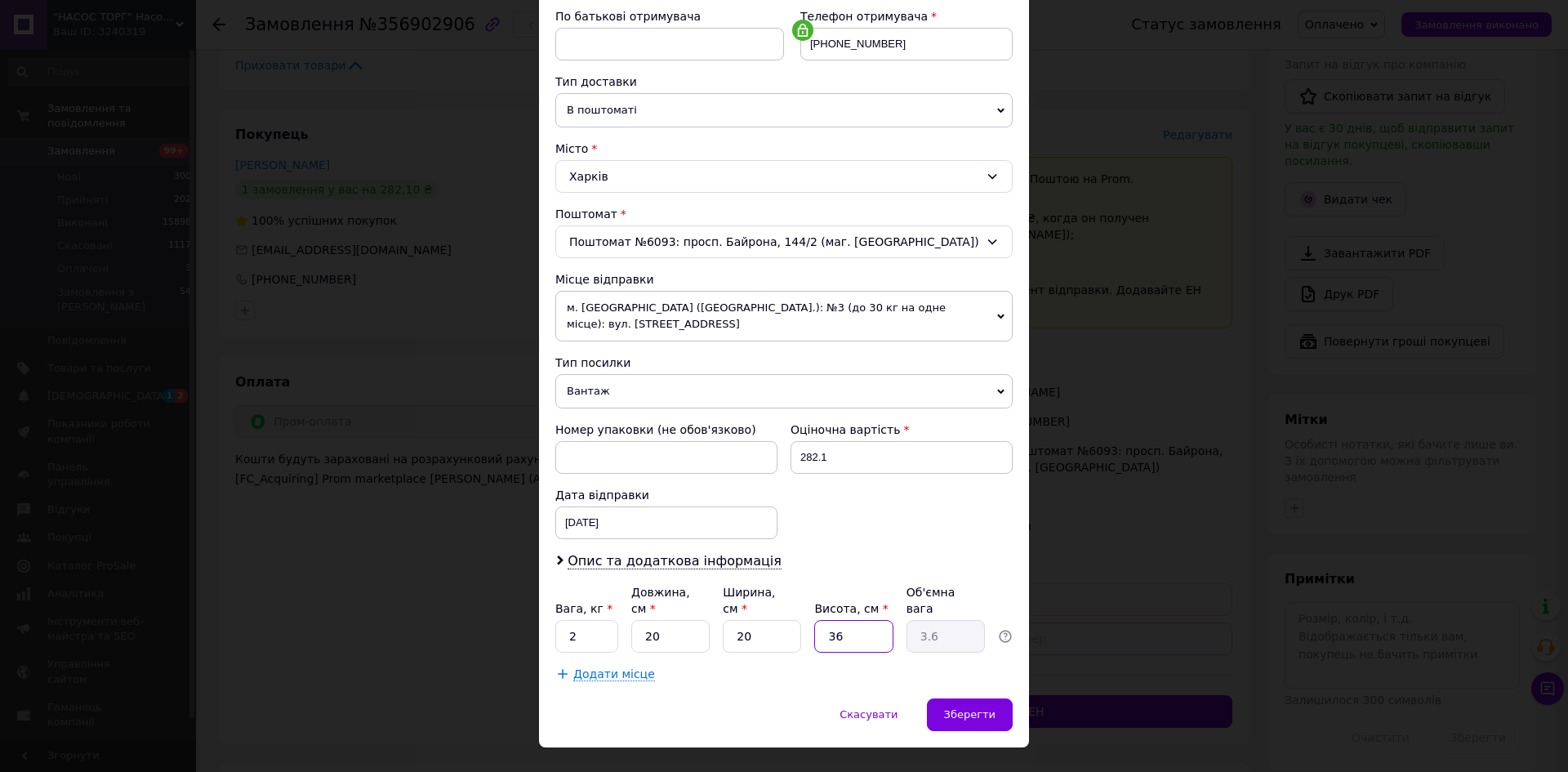
type input "0.2"
type input "20"
type input "2"
type input "20"
click at [974, 708] on span "Зберегти" at bounding box center [970, 713] width 51 height 12
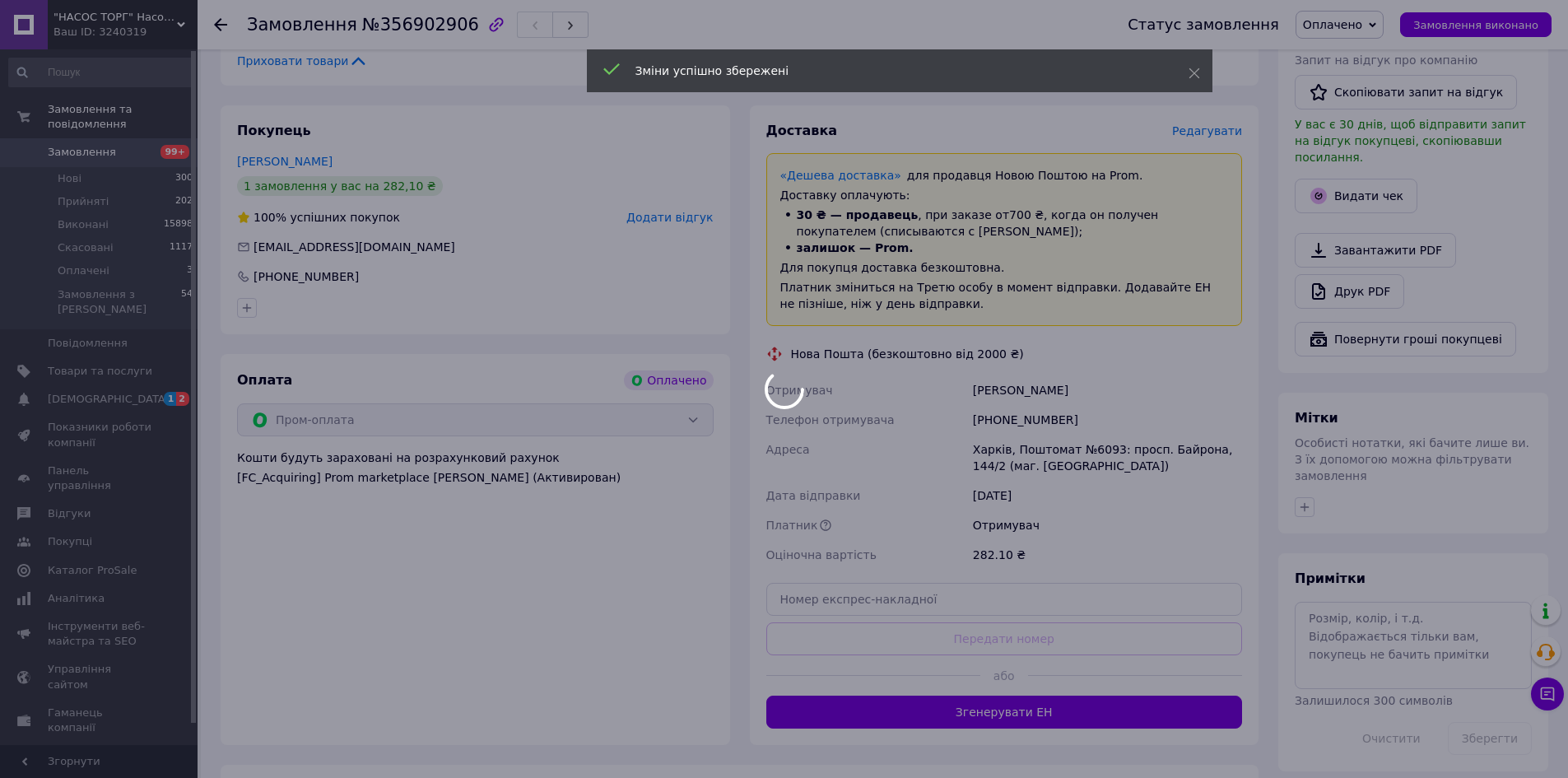
scroll to position [658, 0]
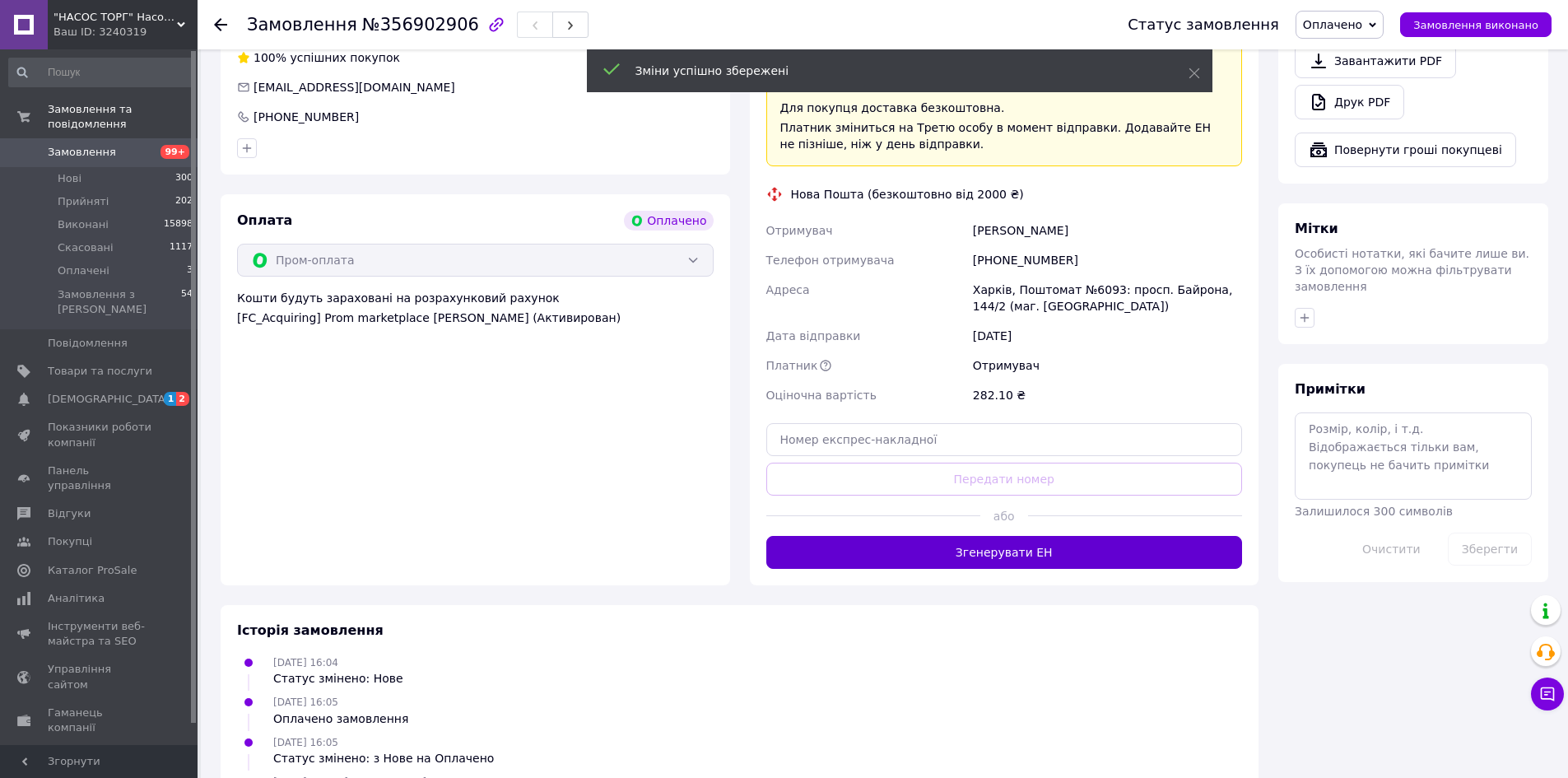
click at [1031, 536] on button "Згенерувати ЕН" at bounding box center [1004, 553] width 476 height 33
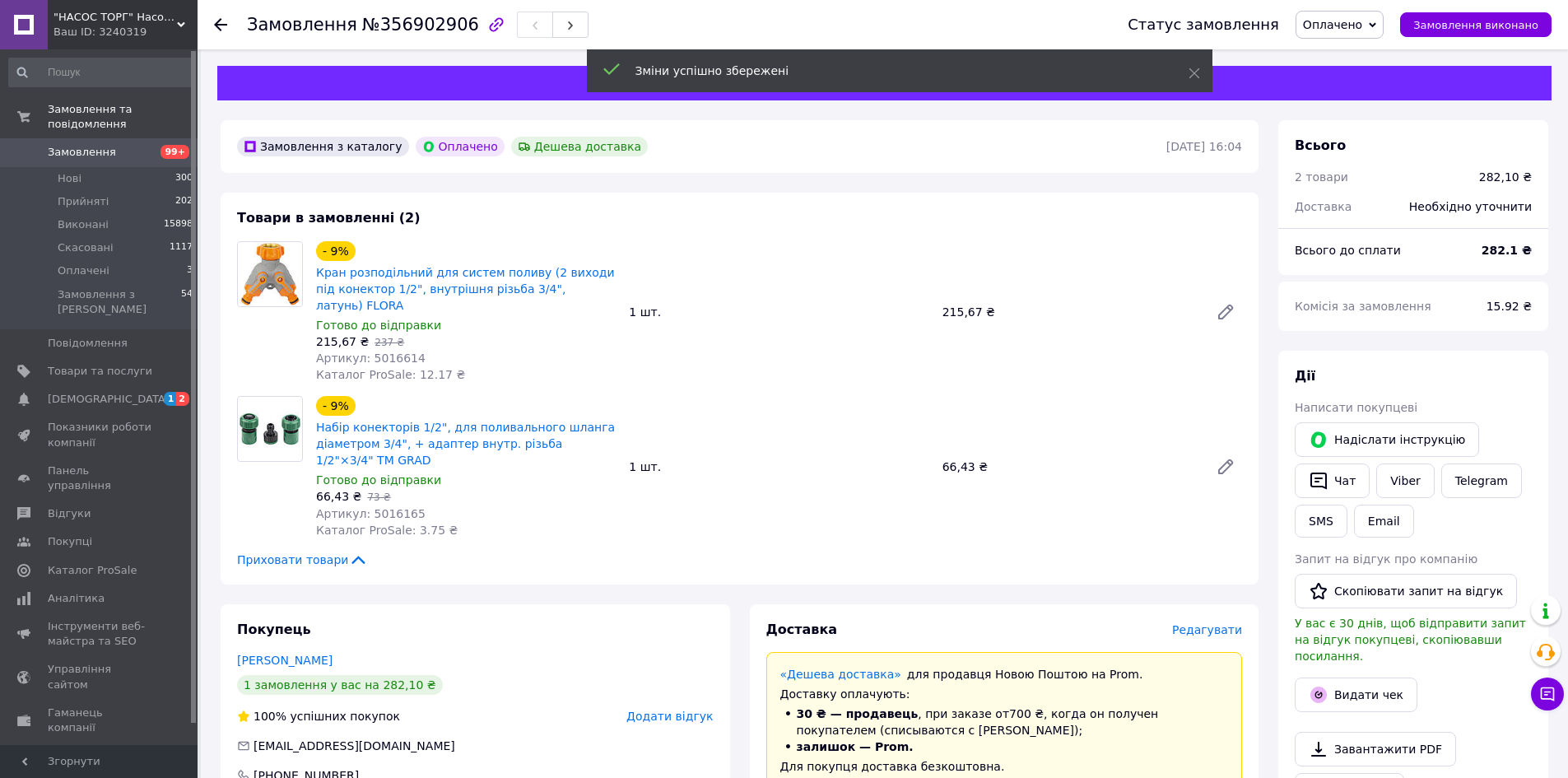
scroll to position [0, 0]
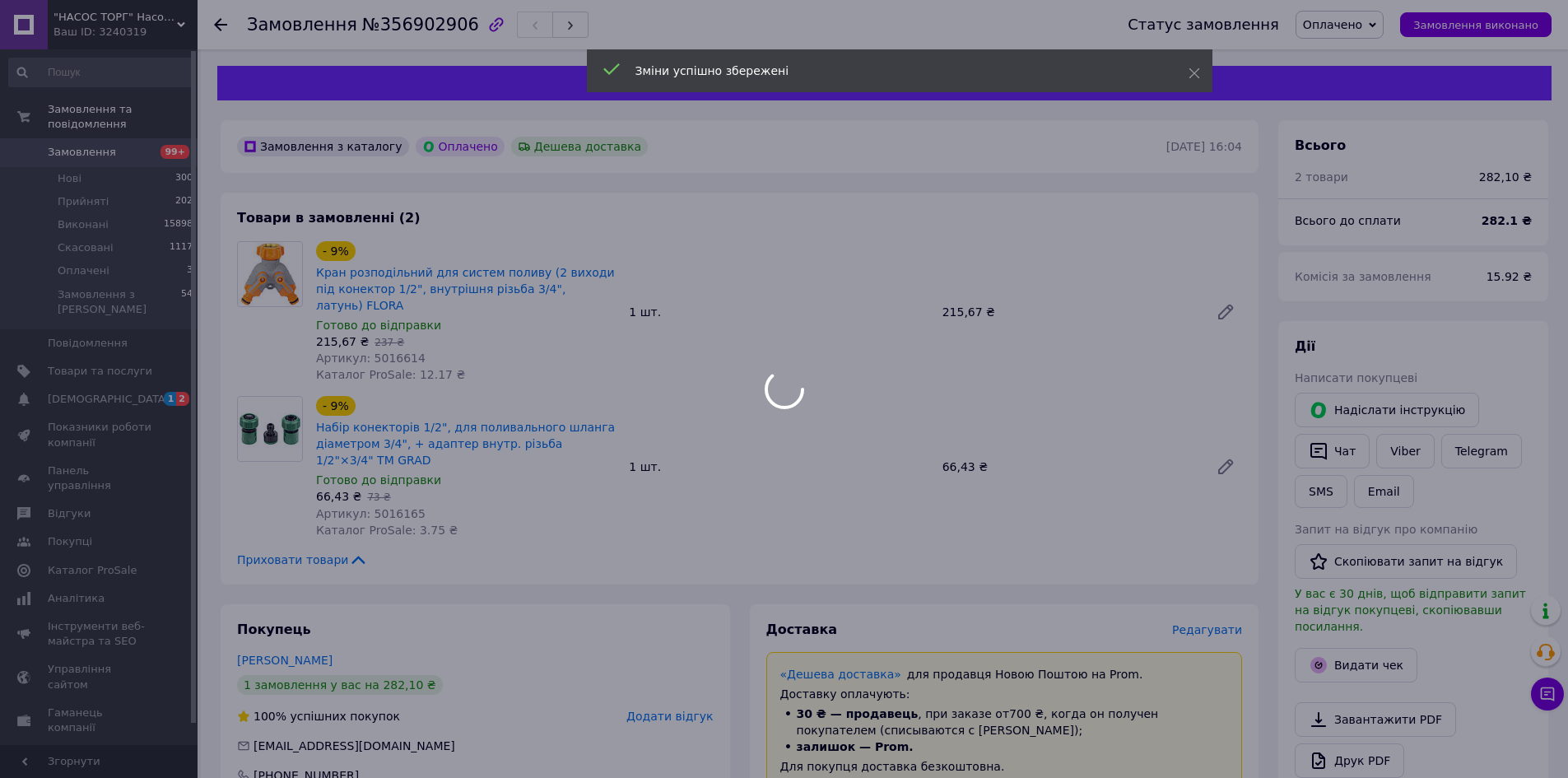
click at [1339, 29] on body ""НАСОС ТОРГ" Насосне обладнання, інструменти, освітлення Ваш ID: 3240319 Сайт "…" at bounding box center [784, 769] width 1568 height 1539
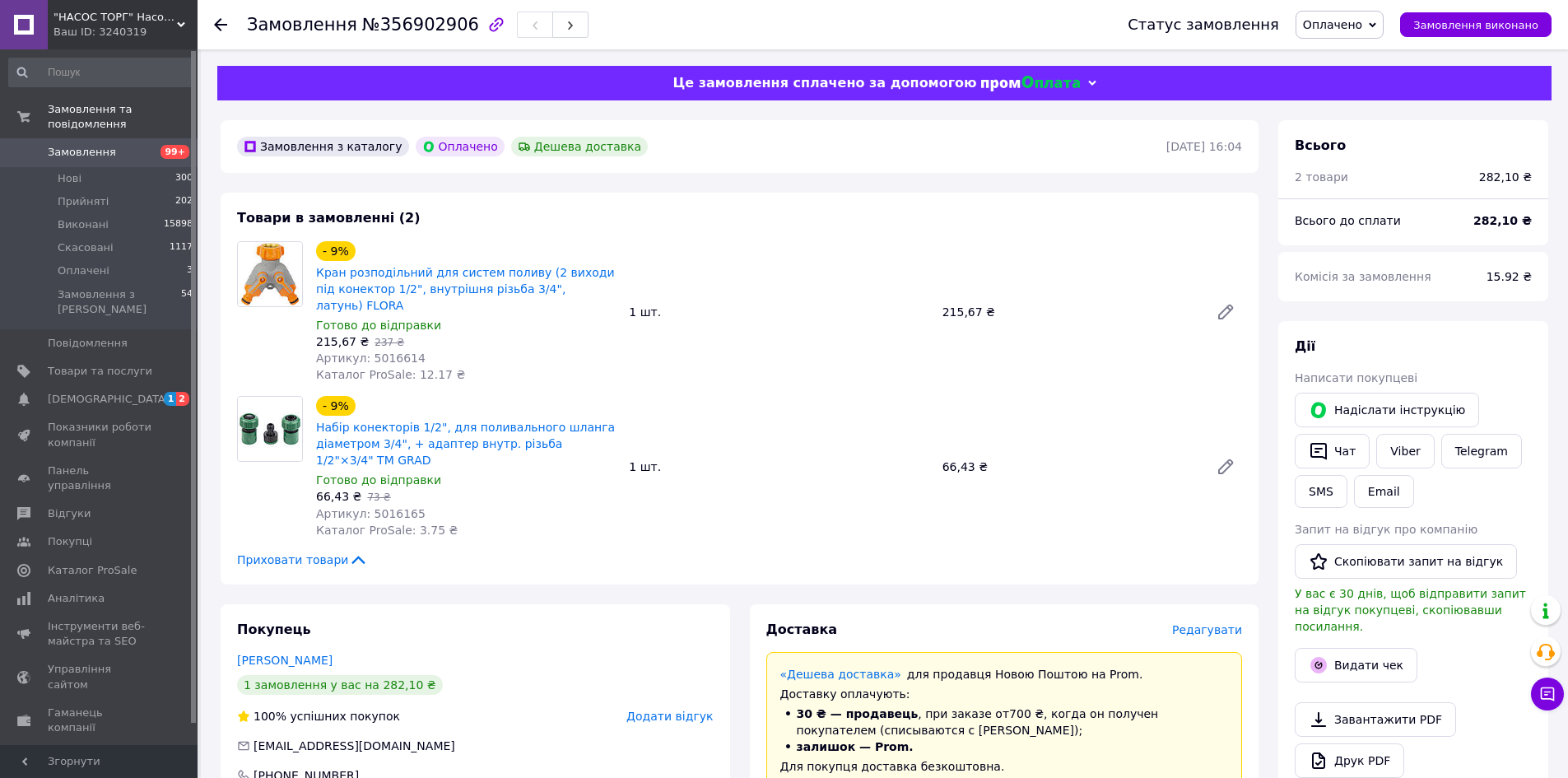
click at [1339, 29] on span "Оплачено" at bounding box center [1332, 25] width 59 height 13
click at [1339, 42] on ul "Прийнято [PERSON_NAME]" at bounding box center [1339, 82] width 88 height 84
click at [1342, 32] on span "Оплачено" at bounding box center [1339, 25] width 88 height 28
click at [1342, 53] on li "Прийнято" at bounding box center [1339, 57] width 86 height 25
